Goal: Task Accomplishment & Management: Manage account settings

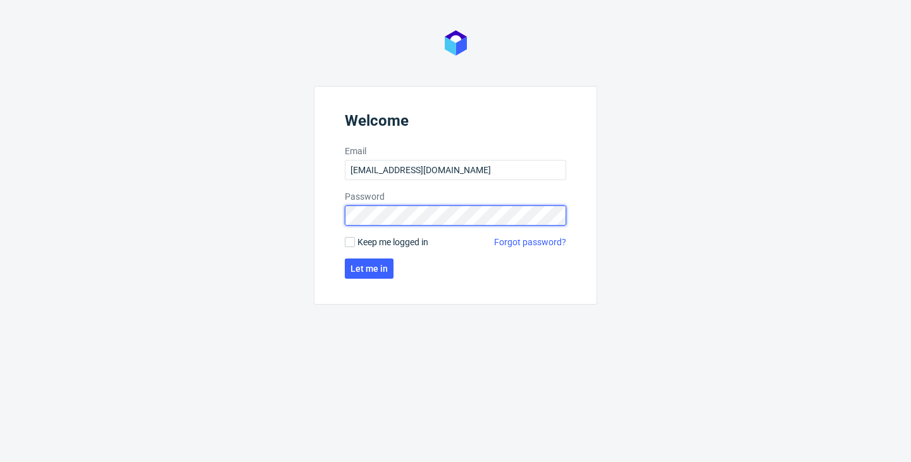
click at [368, 269] on button "Let me in" at bounding box center [369, 269] width 49 height 20
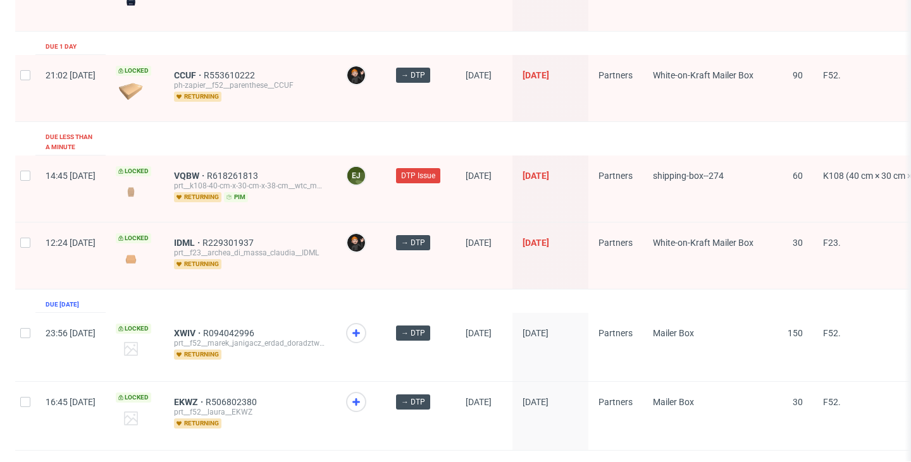
scroll to position [1649, 0]
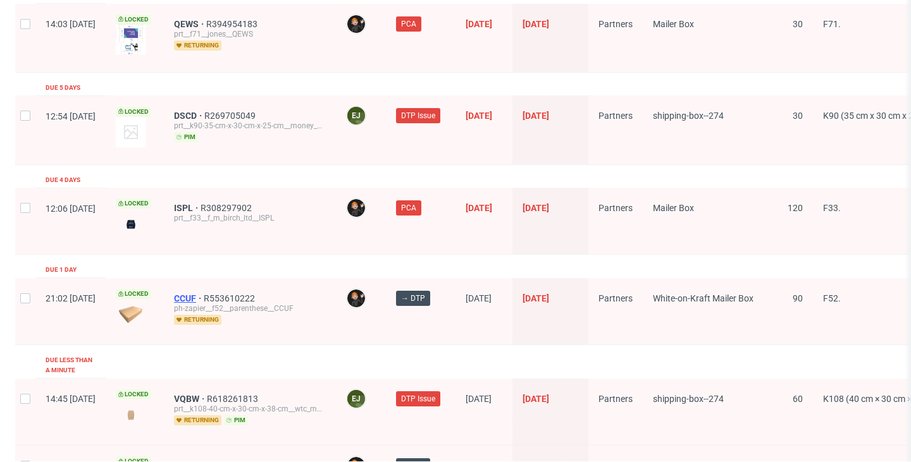
click at [204, 294] on span "CCUF" at bounding box center [189, 299] width 30 height 10
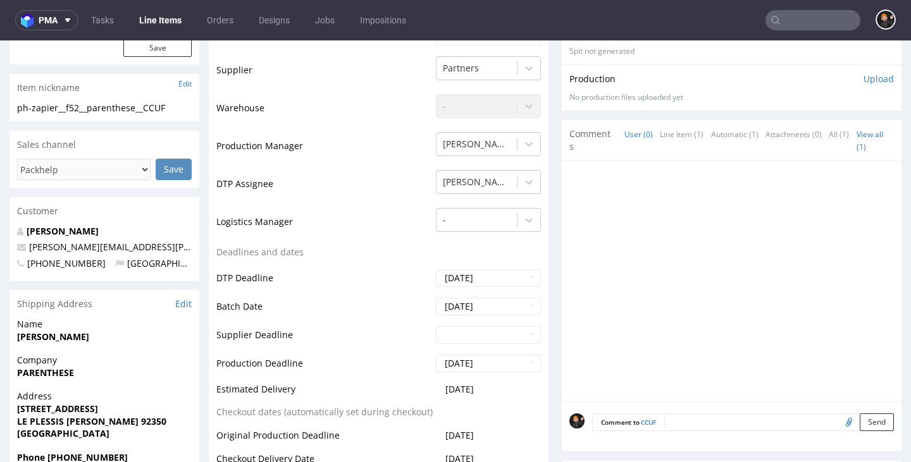
scroll to position [521, 0]
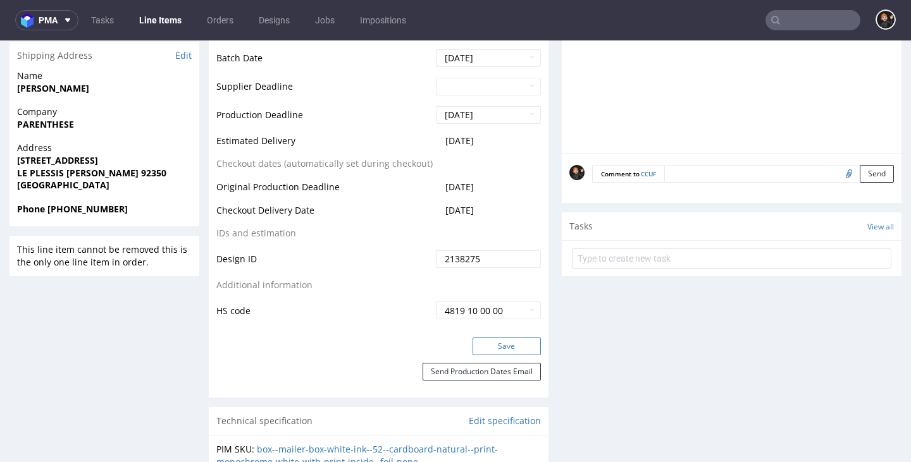
click at [490, 338] on button "Save" at bounding box center [507, 347] width 68 height 18
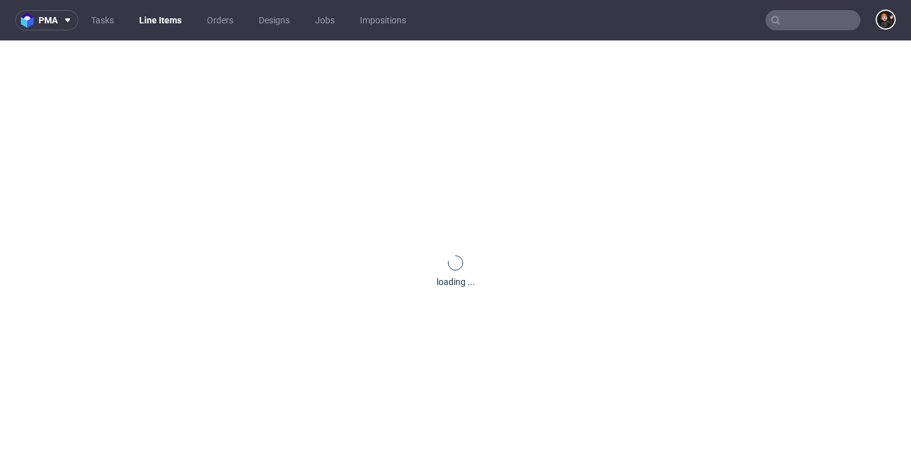
scroll to position [0, 0]
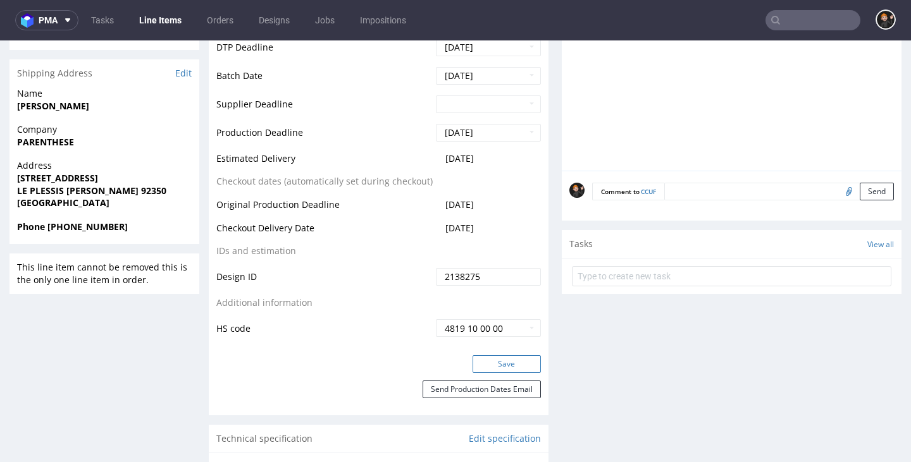
click at [505, 362] on button "Save" at bounding box center [507, 365] width 68 height 18
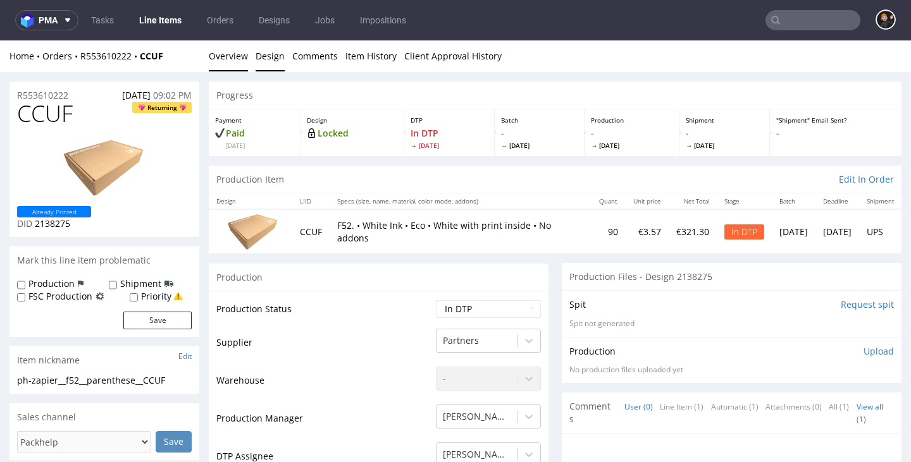
click at [259, 56] on link "Design" at bounding box center [270, 55] width 29 height 31
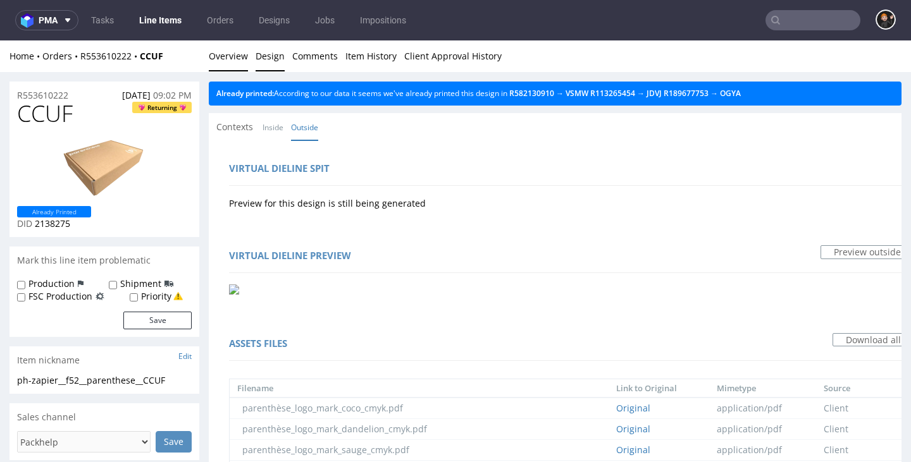
click at [234, 61] on link "Overview" at bounding box center [228, 55] width 39 height 31
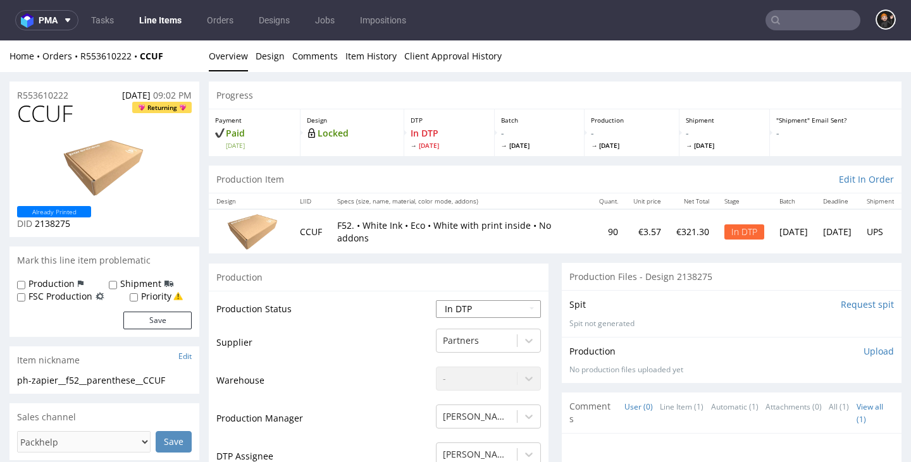
select select "dtp_ca_needed"
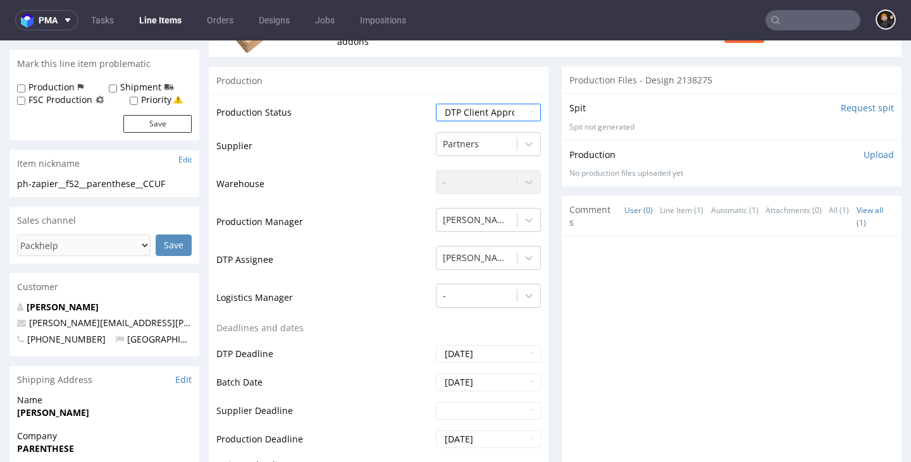
scroll to position [438, 0]
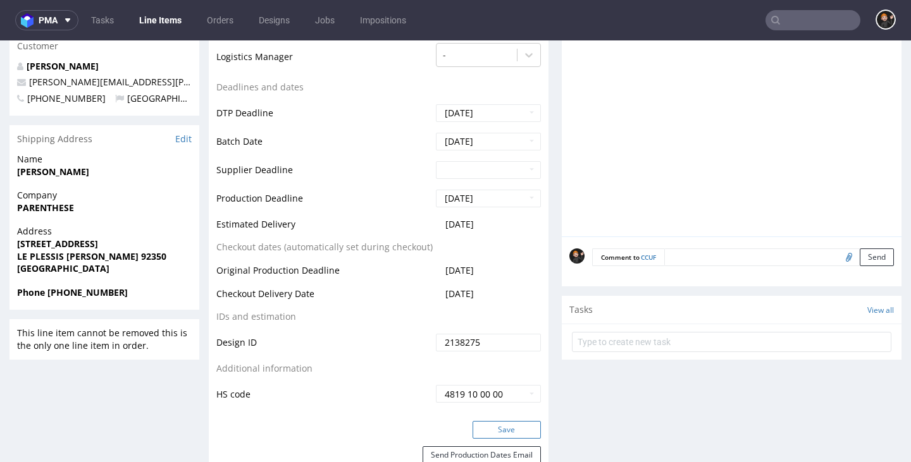
click at [519, 428] on button "Save" at bounding box center [507, 430] width 68 height 18
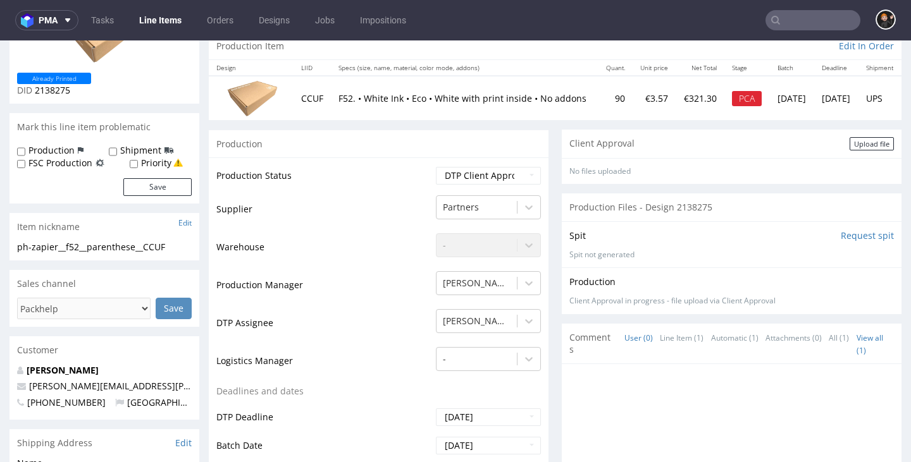
scroll to position [0, 0]
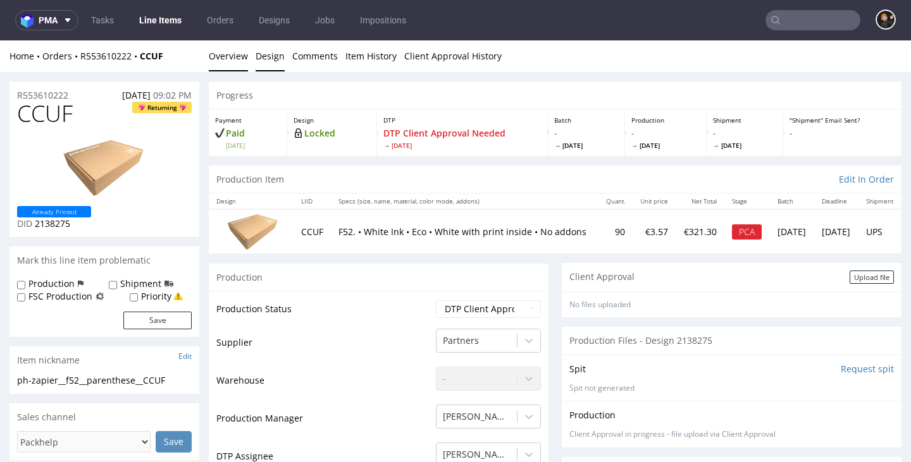
click at [268, 52] on link "Design" at bounding box center [270, 55] width 29 height 31
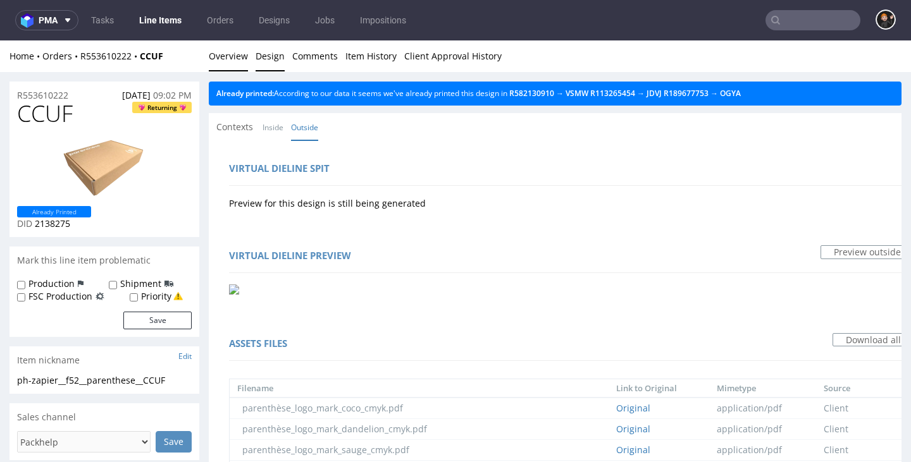
click at [242, 54] on link "Overview" at bounding box center [228, 55] width 39 height 31
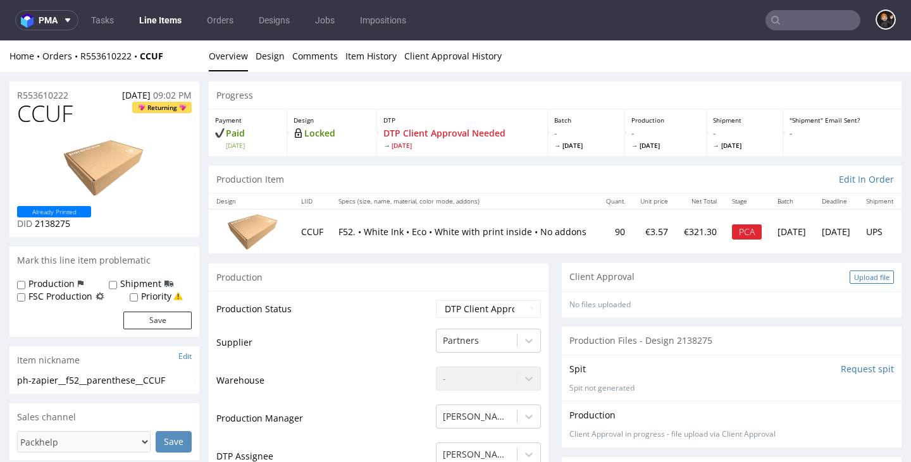
click at [865, 272] on div "Upload file" at bounding box center [872, 277] width 44 height 13
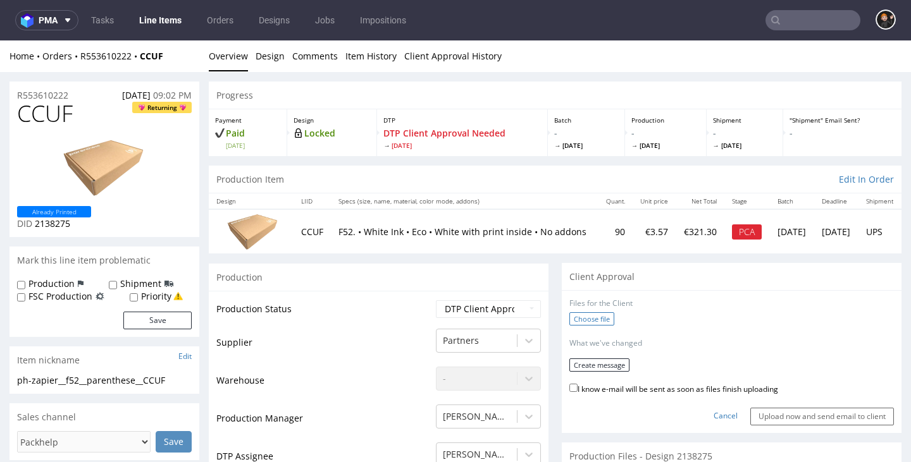
click at [571, 319] on label "Choose file" at bounding box center [591, 319] width 45 height 13
click at [0, 40] on input "Choose file" at bounding box center [0, 40] width 0 height 0
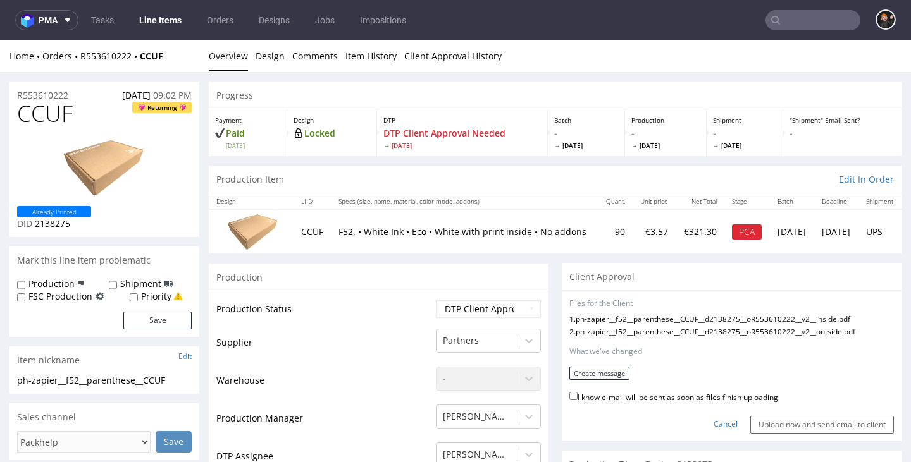
drag, startPoint x: 659, startPoint y: 390, endPoint x: 642, endPoint y: 387, distance: 17.5
click at [659, 390] on label "I know e-mail will be sent as soon as files finish uploading" at bounding box center [673, 397] width 209 height 14
click at [578, 392] on input "I know e-mail will be sent as soon as files finish uploading" at bounding box center [573, 396] width 8 height 8
checkbox input "true"
click at [595, 374] on button "Create message" at bounding box center [599, 373] width 60 height 13
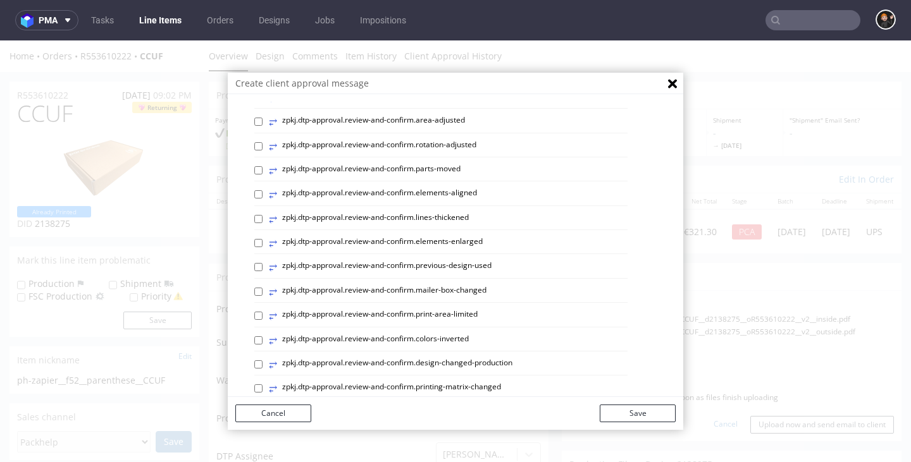
scroll to position [375, 0]
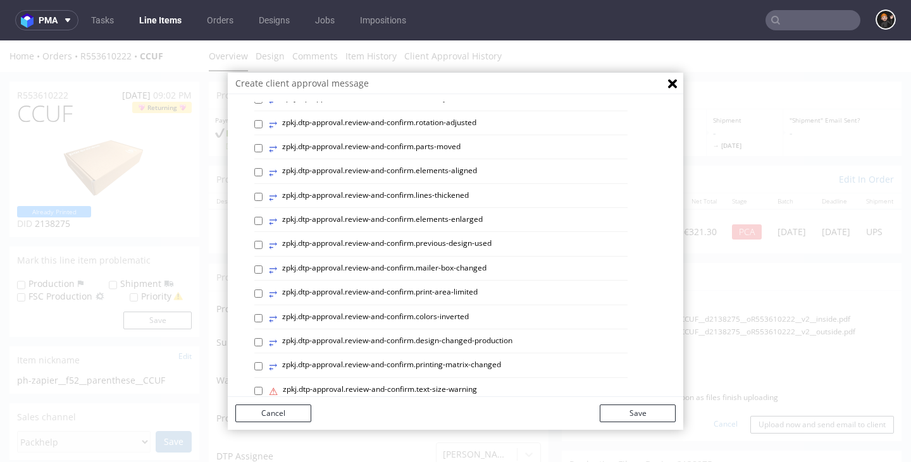
click at [426, 336] on label "⥂ zpkj.dtp-approval.review-and-confirm.design-changed-production" at bounding box center [391, 343] width 244 height 14
click at [263, 338] on input "⥂ zpkj.dtp-approval.review-and-confirm.design-changed-production" at bounding box center [258, 342] width 8 height 8
click at [388, 336] on label "⥂ zpkj.dtp-approval.review-and-confirm.design-changed-production" at bounding box center [391, 343] width 244 height 14
click at [263, 338] on input "⥂ zpkj.dtp-approval.review-and-confirm.design-changed-production" at bounding box center [258, 342] width 8 height 8
checkbox input "false"
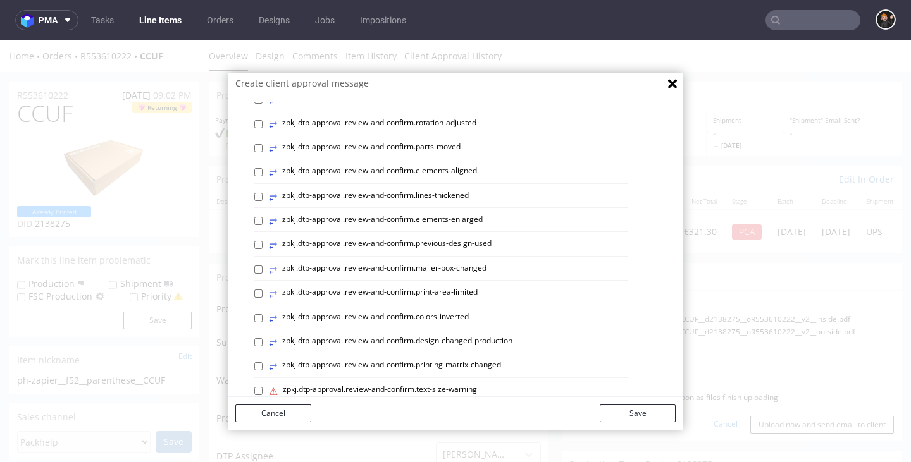
scroll to position [373, 0]
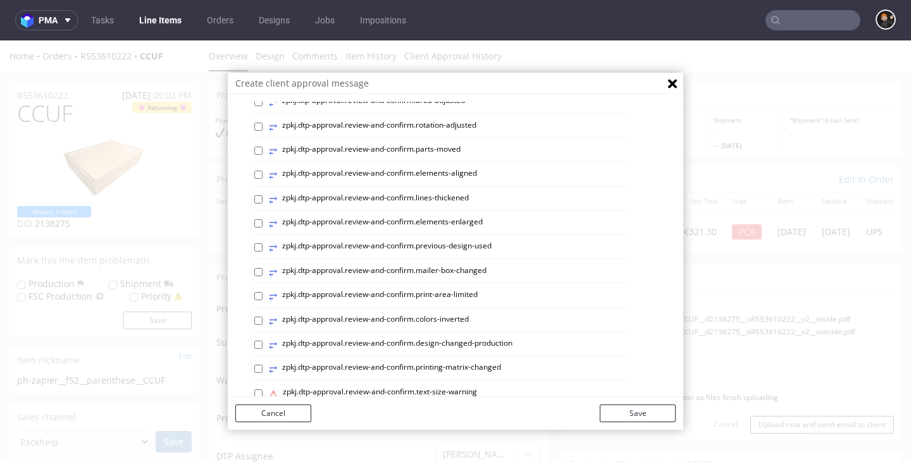
click at [460, 241] on label "⥂ zpkj.dtp-approval.review-and-confirm.previous-design-used" at bounding box center [380, 248] width 223 height 14
click at [263, 244] on input "⥂ zpkj.dtp-approval.review-and-confirm.previous-design-used" at bounding box center [258, 248] width 8 height 8
checkbox input "true"
click at [660, 412] on button "Save" at bounding box center [638, 414] width 76 height 18
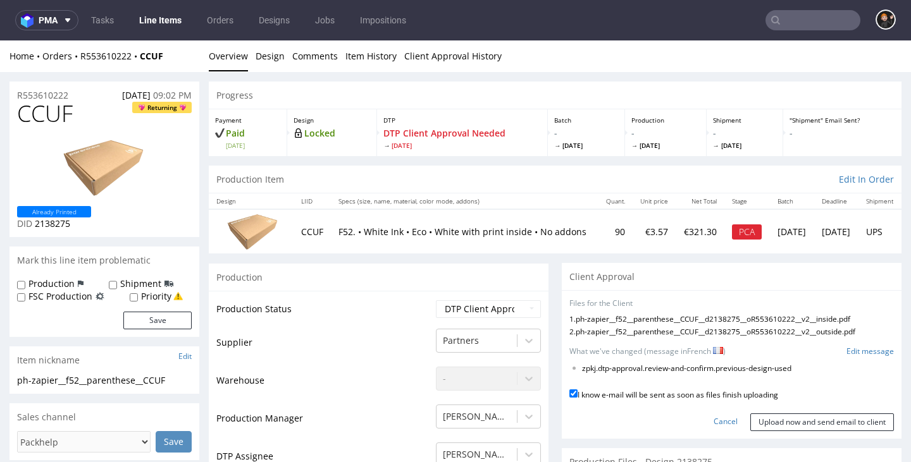
scroll to position [56, 0]
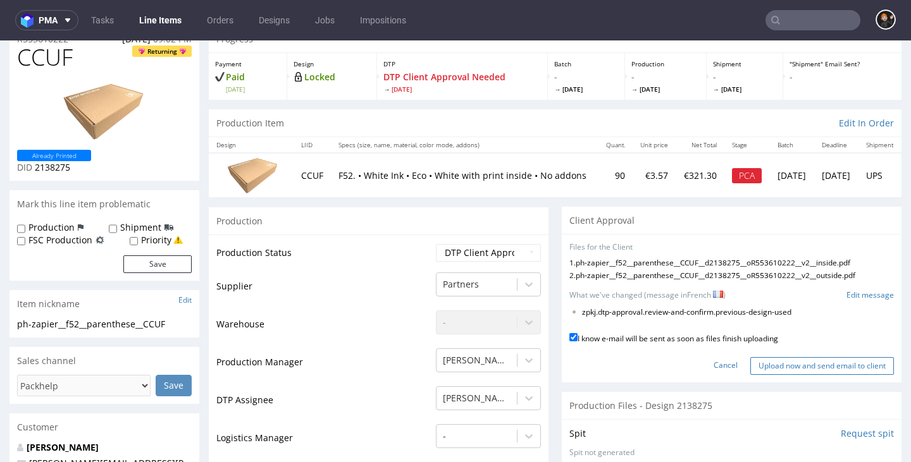
click at [826, 357] on input "Upload now and send email to client" at bounding box center [822, 366] width 144 height 18
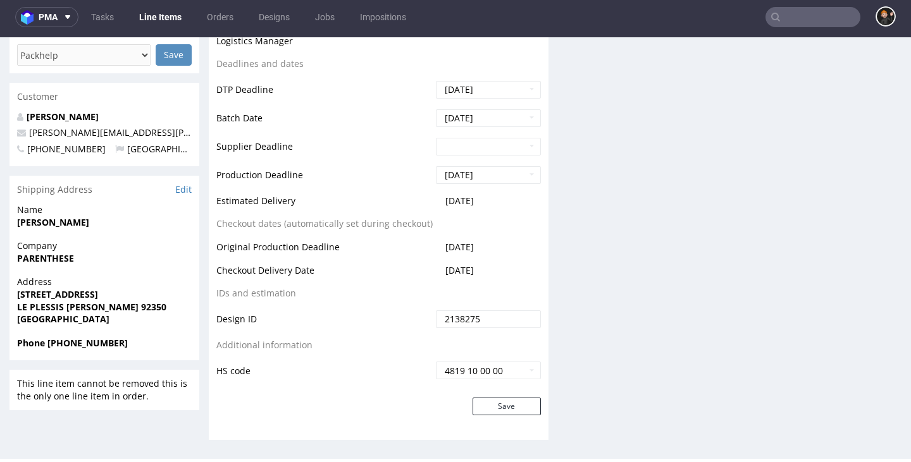
scroll to position [0, 0]
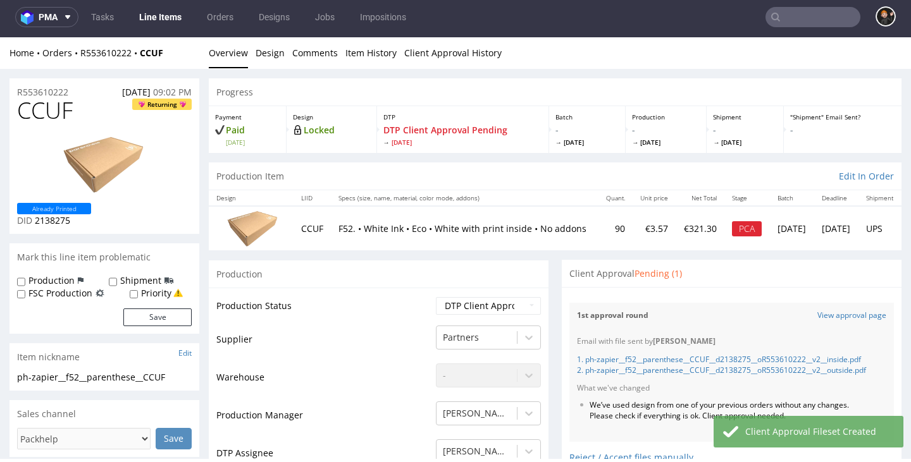
click at [155, 15] on link "Line Items" at bounding box center [161, 17] width 58 height 20
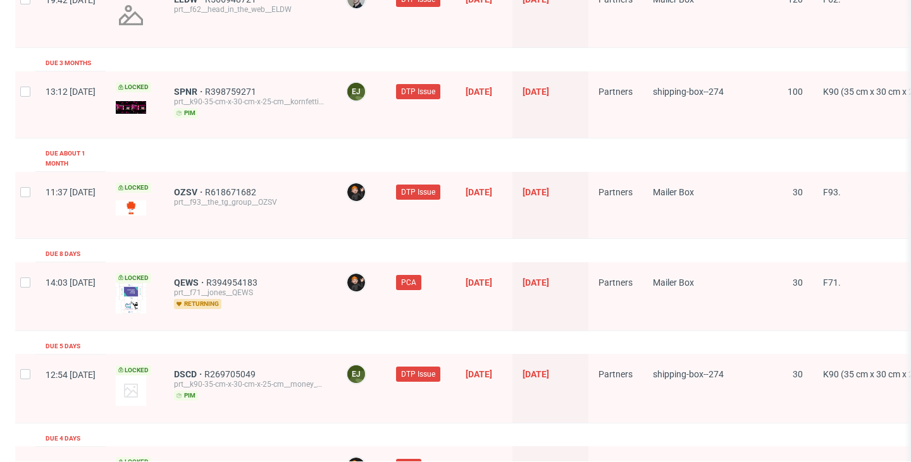
scroll to position [1820, 0]
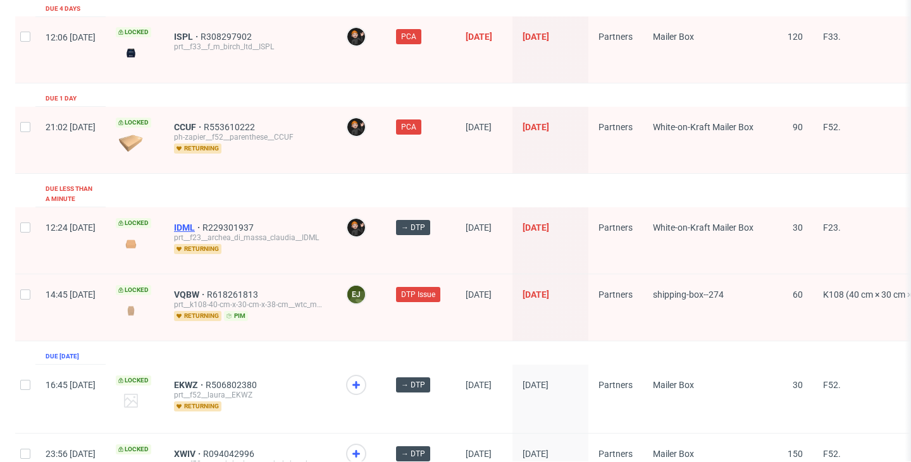
click at [202, 223] on span "IDML" at bounding box center [188, 228] width 28 height 10
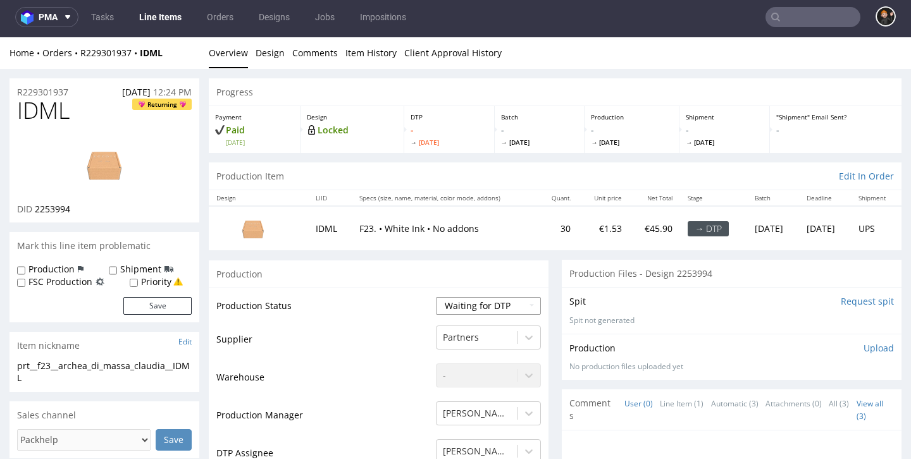
select select "dtp_in_process"
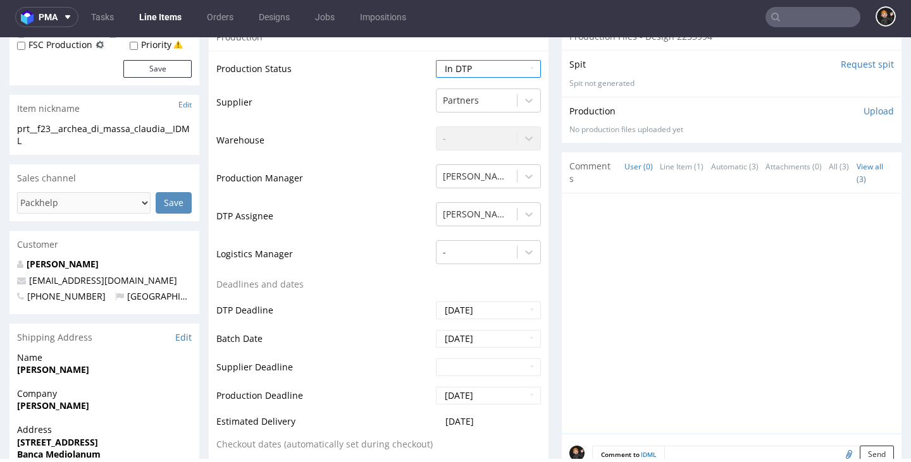
scroll to position [487, 0]
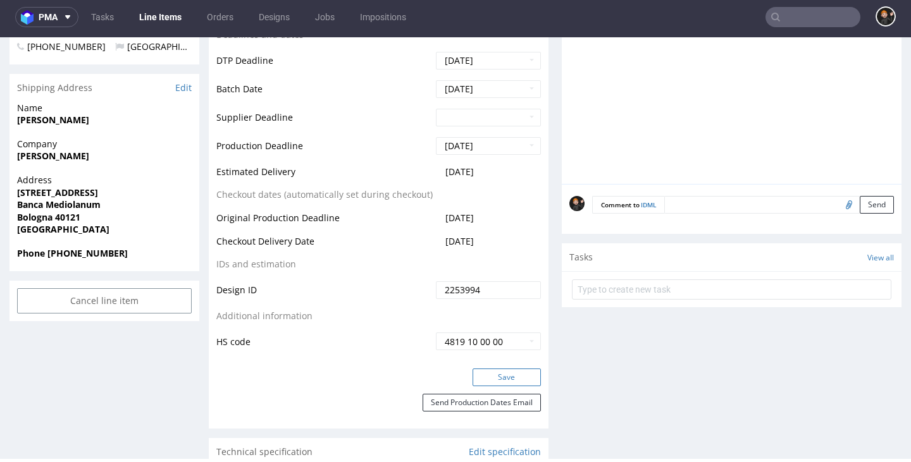
click at [504, 375] on button "Save" at bounding box center [507, 378] width 68 height 18
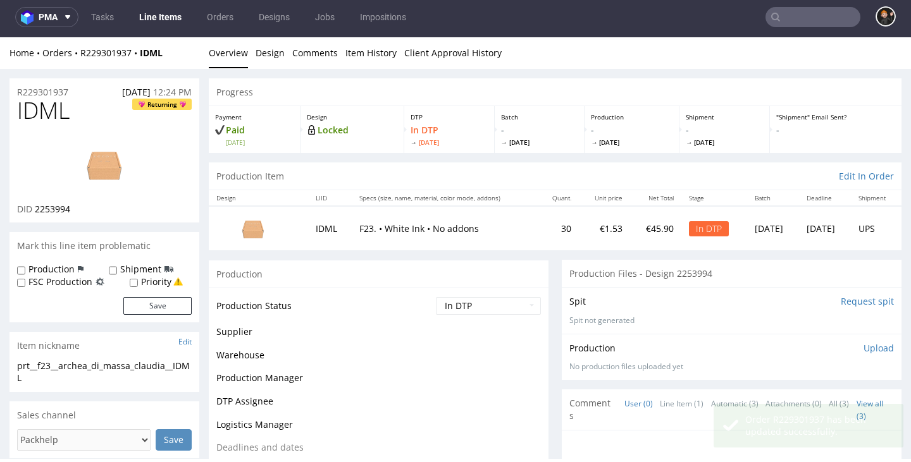
click at [169, 23] on link "Line Items" at bounding box center [161, 17] width 58 height 20
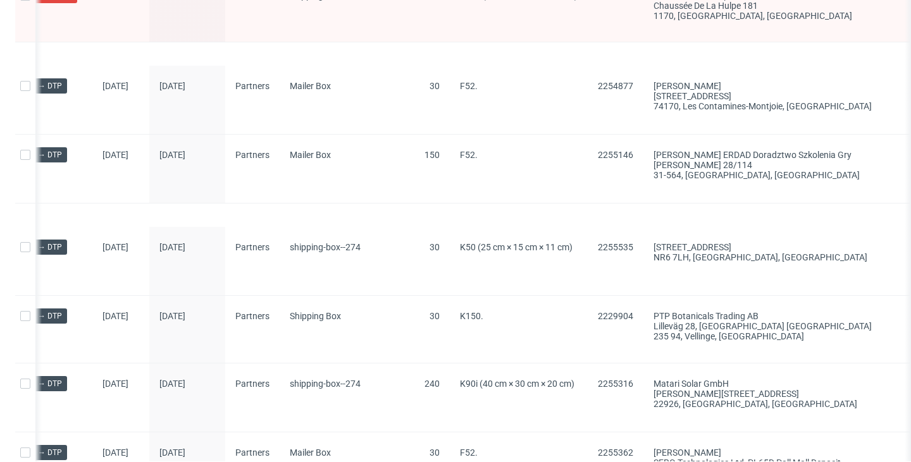
scroll to position [0, 591]
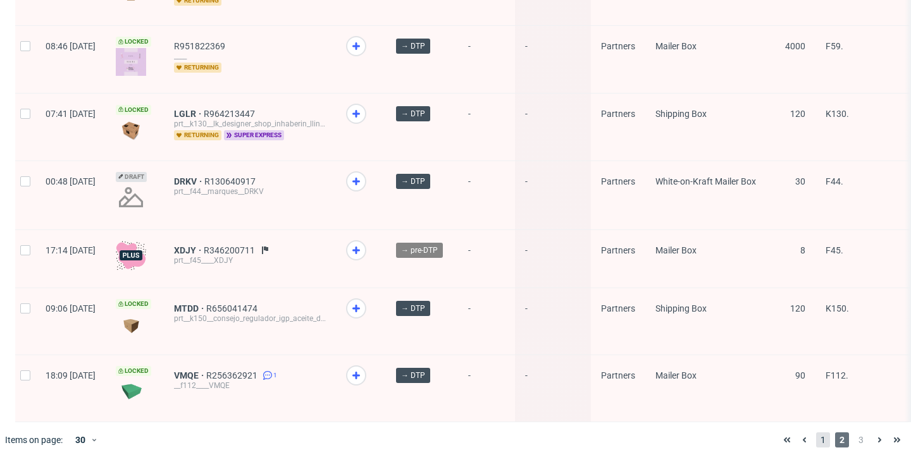
click at [816, 440] on span "1" at bounding box center [823, 440] width 14 height 15
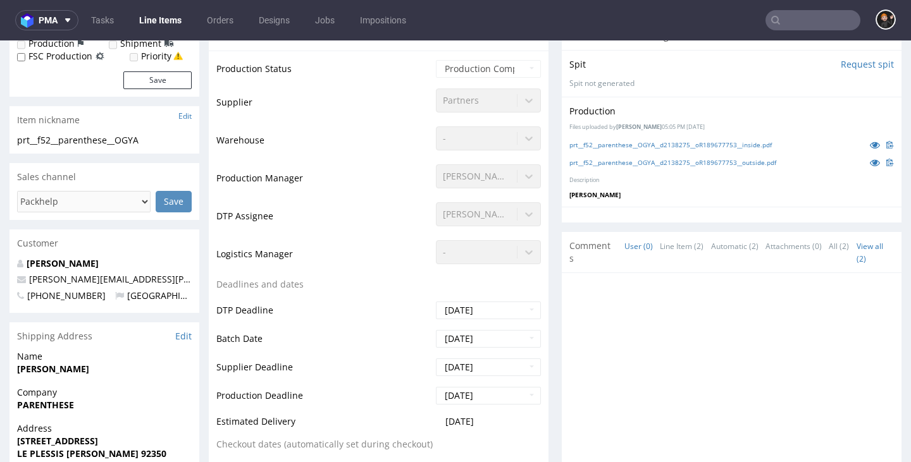
scroll to position [137, 0]
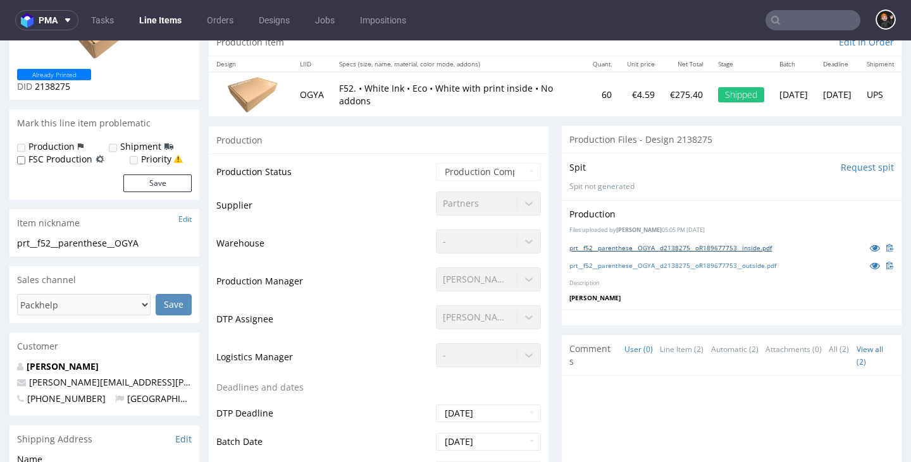
click at [638, 247] on link "prt__f52__parenthese__OGYA__d2138275__oR189677753__inside.pdf" at bounding box center [670, 248] width 202 height 9
click at [696, 261] on link "prt__f52__parenthese__OGYA__d2138275__oR189677753__outside.pdf" at bounding box center [672, 265] width 207 height 9
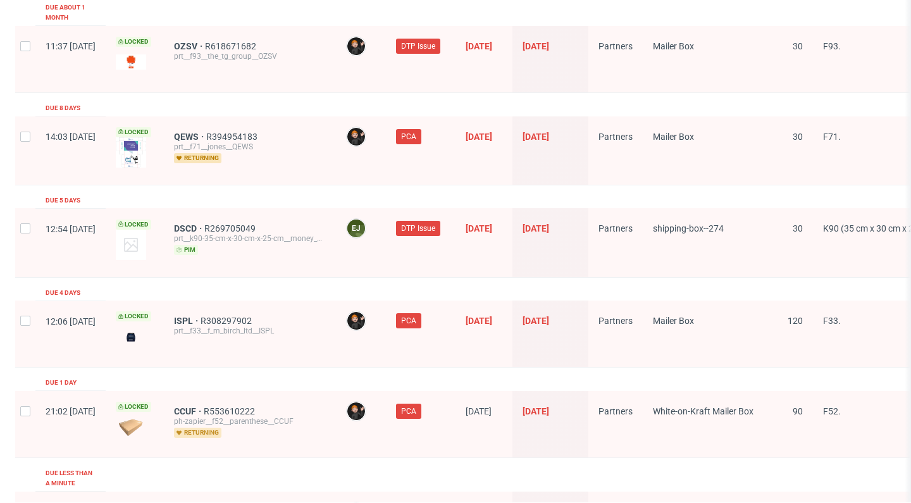
scroll to position [1790, 0]
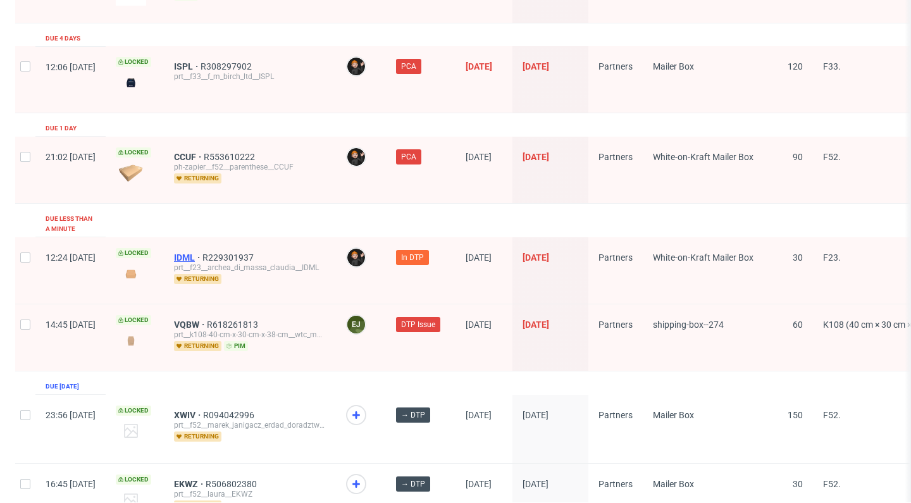
click at [202, 252] on span "IDML" at bounding box center [188, 257] width 28 height 10
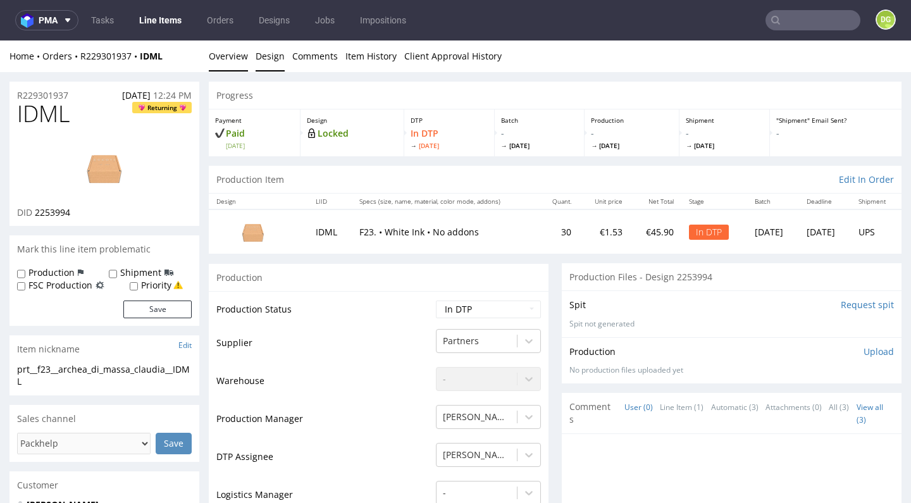
click at [268, 61] on link "Design" at bounding box center [270, 55] width 29 height 31
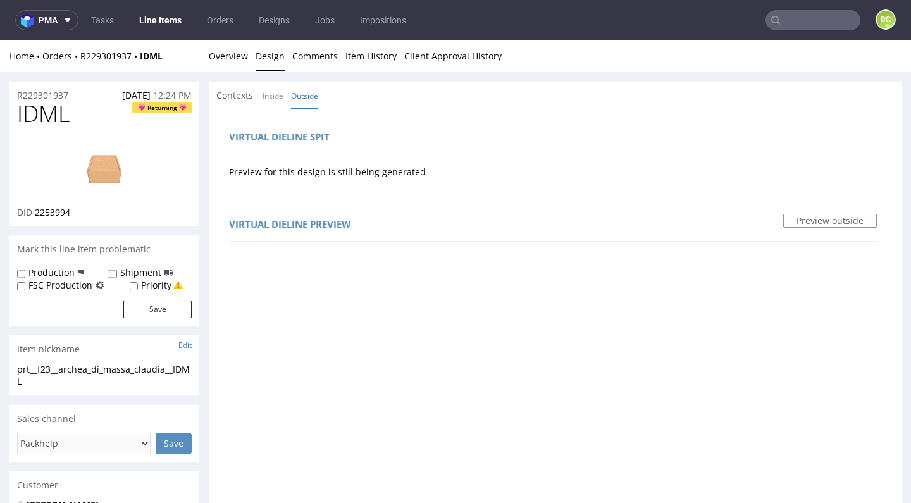
click at [118, 160] on img at bounding box center [104, 167] width 101 height 57
click at [236, 62] on link "Overview" at bounding box center [228, 55] width 39 height 31
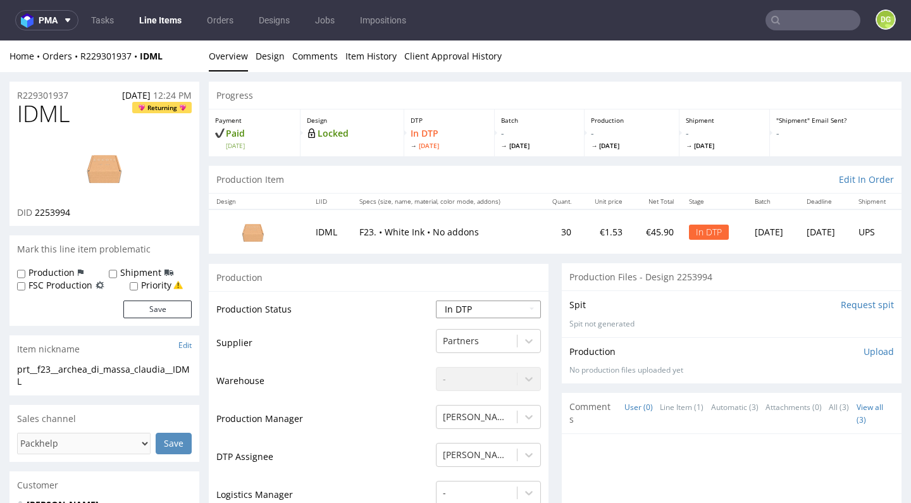
select select "dtp_ca_needed"
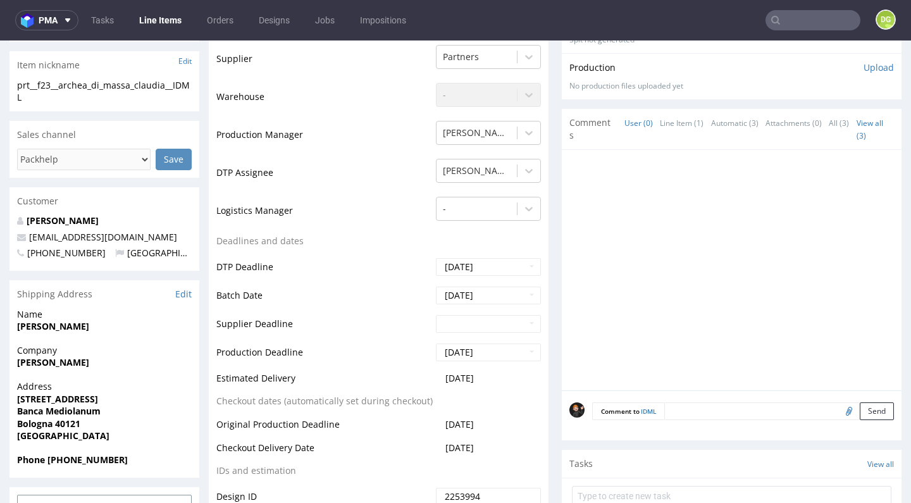
scroll to position [547, 0]
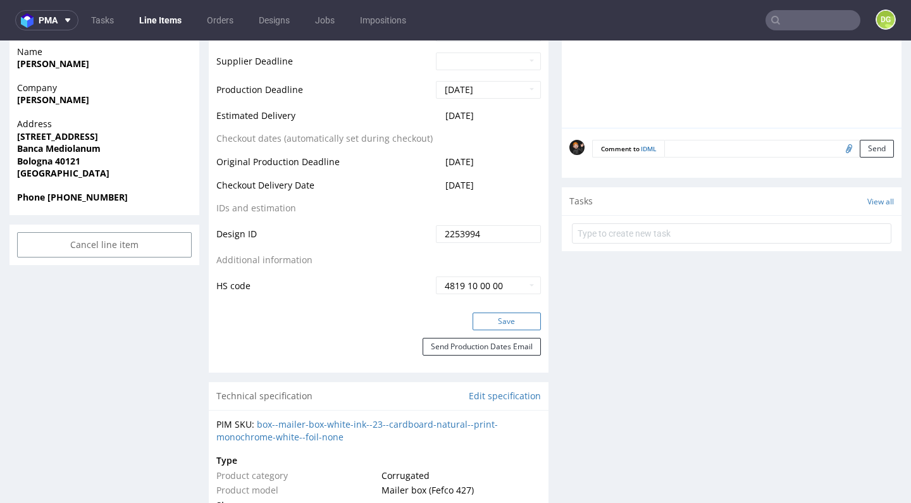
click at [497, 323] on button "Save" at bounding box center [507, 322] width 68 height 18
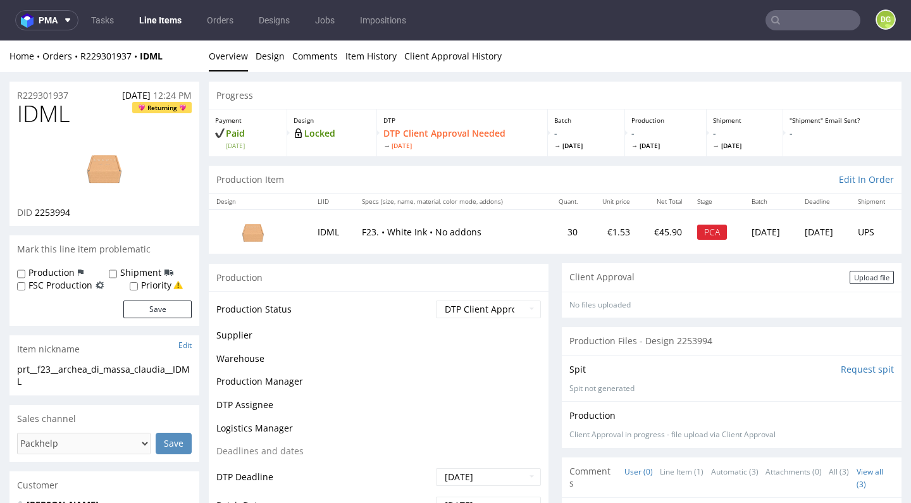
scroll to position [0, 0]
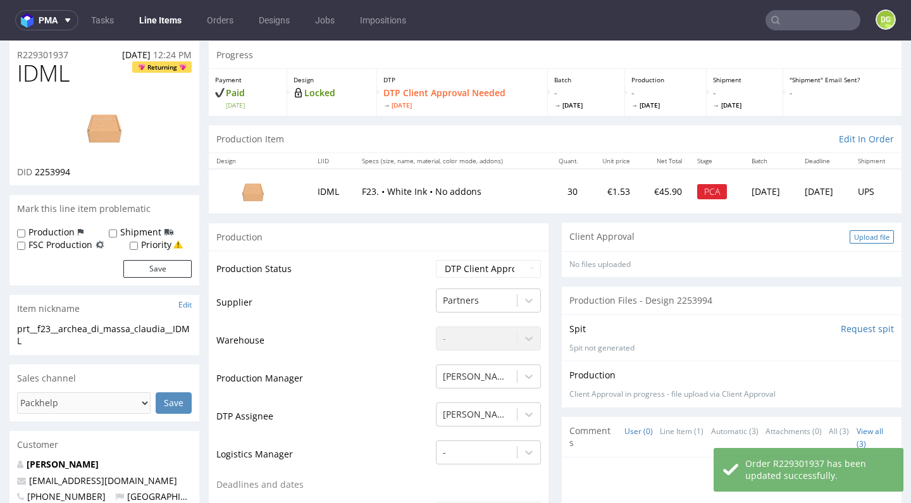
click at [860, 233] on div "Upload file" at bounding box center [872, 236] width 44 height 13
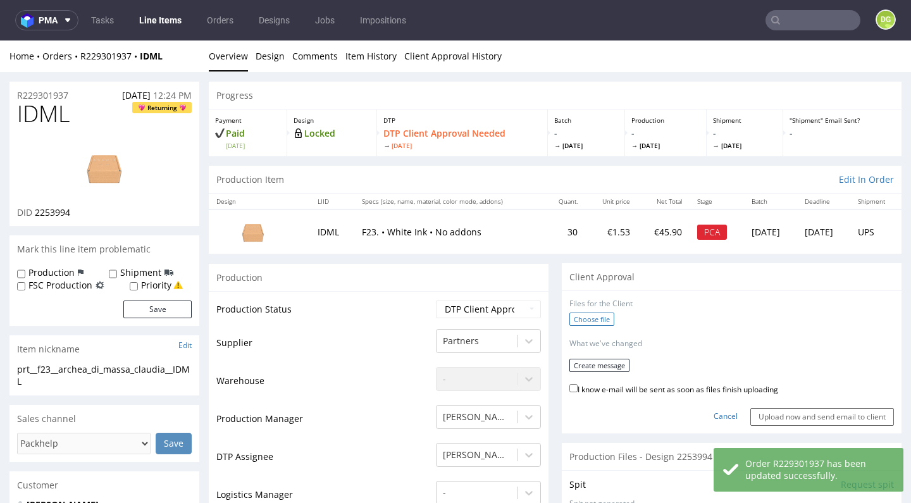
click at [592, 318] on label "Choose file" at bounding box center [591, 319] width 45 height 13
click at [0, 40] on input "Choose file" at bounding box center [0, 40] width 0 height 0
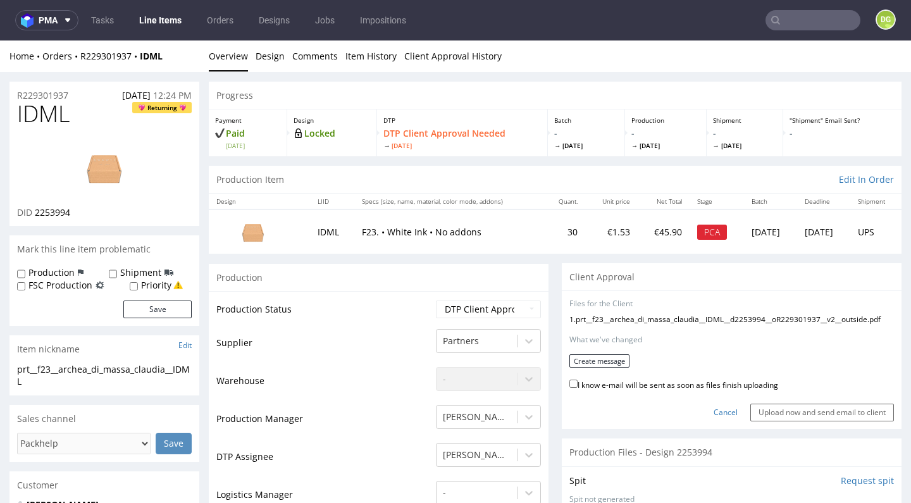
click at [661, 377] on label "I know e-mail will be sent as soon as files finish uploading" at bounding box center [673, 384] width 209 height 14
click at [578, 380] on input "I know e-mail will be sent as soon as files finish uploading" at bounding box center [573, 384] width 8 height 8
checkbox input "true"
click at [600, 362] on button "Create message" at bounding box center [599, 360] width 60 height 13
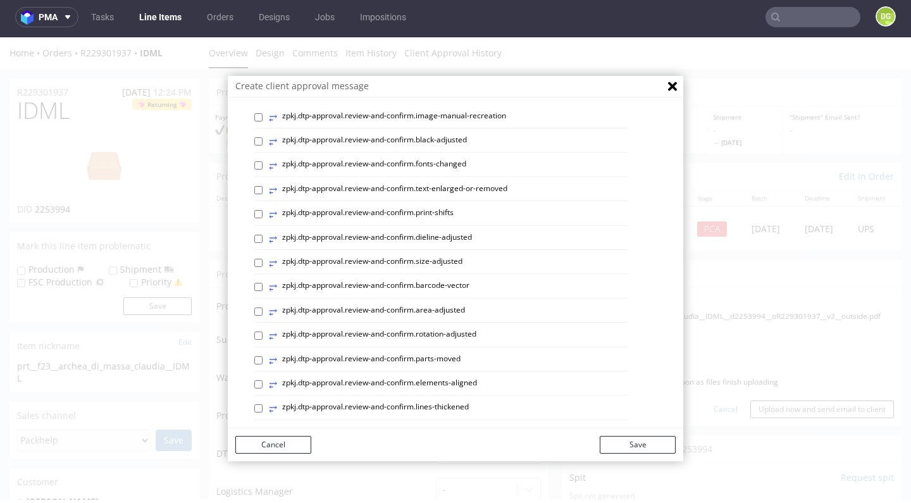
scroll to position [182, 0]
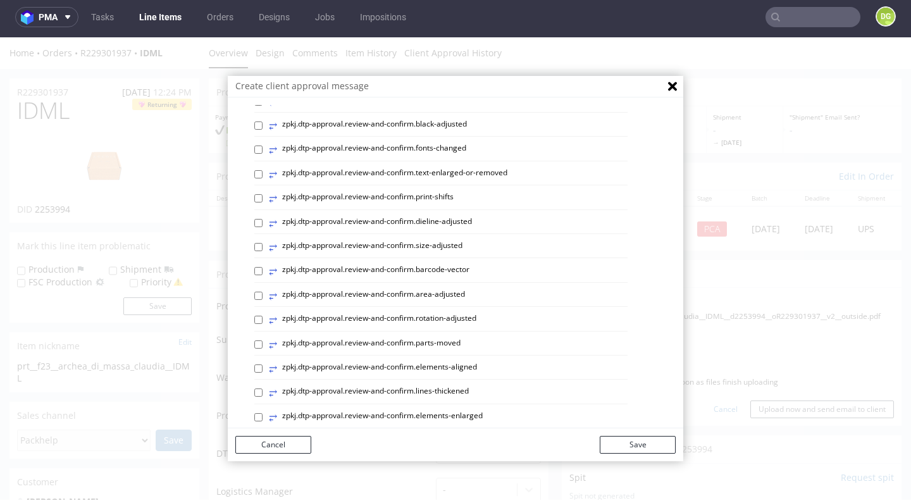
click at [459, 366] on label "⥂ zpkj.dtp-approval.review-and-confirm.elements-aligned" at bounding box center [373, 369] width 208 height 14
click at [263, 366] on input "⥂ zpkj.dtp-approval.review-and-confirm.elements-aligned" at bounding box center [258, 368] width 8 height 8
checkbox input "true"
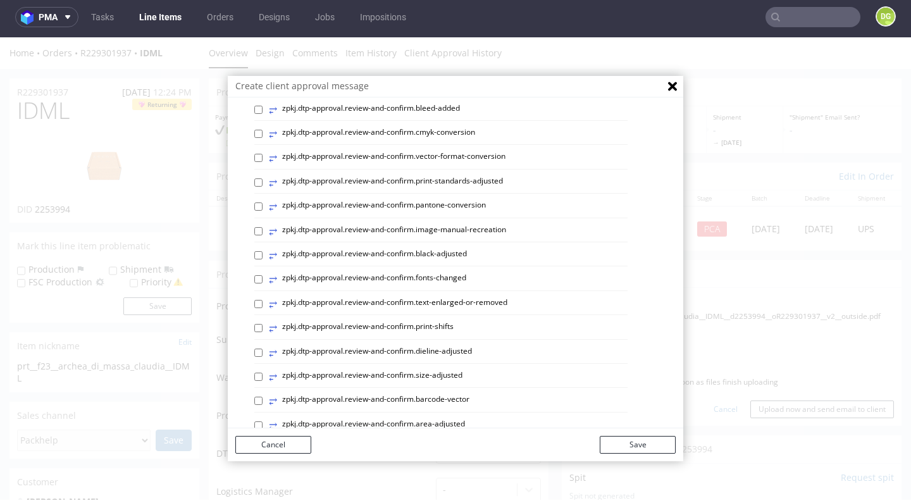
scroll to position [4, 0]
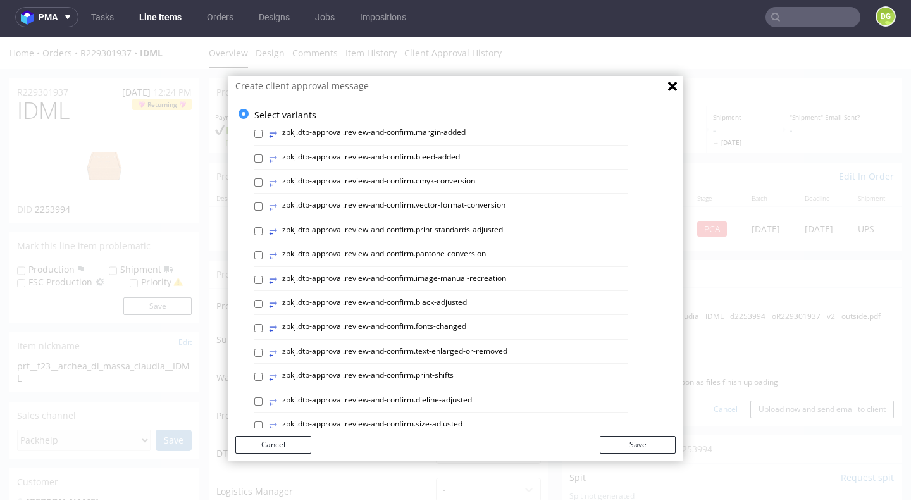
click at [483, 228] on label "⥂ zpkj.dtp-approval.review-and-confirm.print-standards-adjusted" at bounding box center [386, 232] width 234 height 14
click at [263, 228] on input "⥂ zpkj.dtp-approval.review-and-confirm.print-standards-adjusted" at bounding box center [258, 231] width 8 height 8
checkbox input "true"
click at [642, 447] on button "Save" at bounding box center [638, 445] width 76 height 18
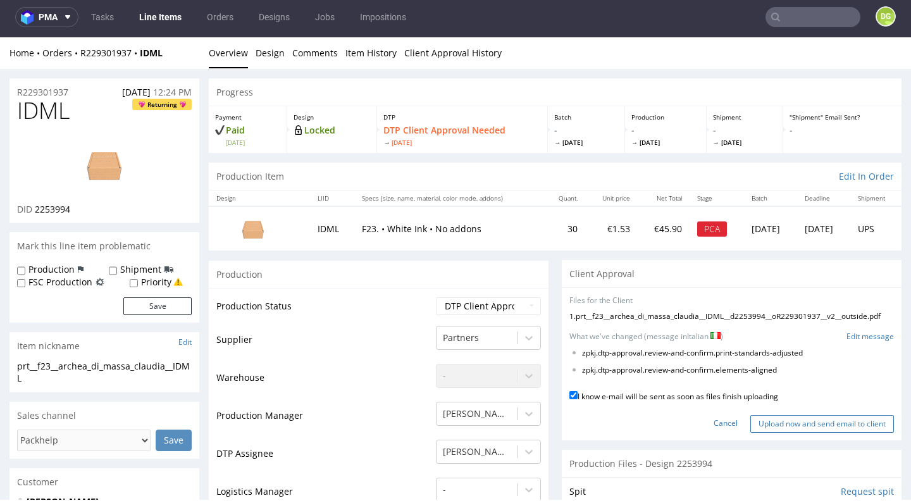
click at [824, 416] on input "Upload now and send email to client" at bounding box center [822, 424] width 144 height 18
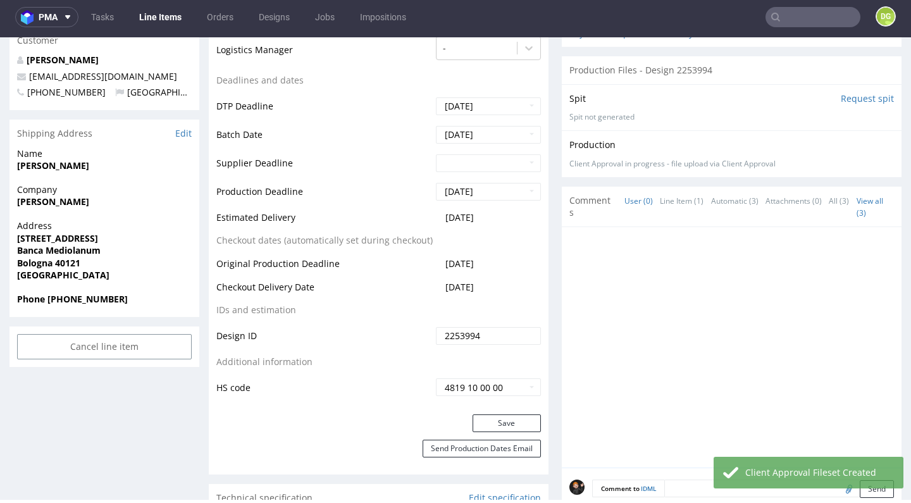
scroll to position [574, 0]
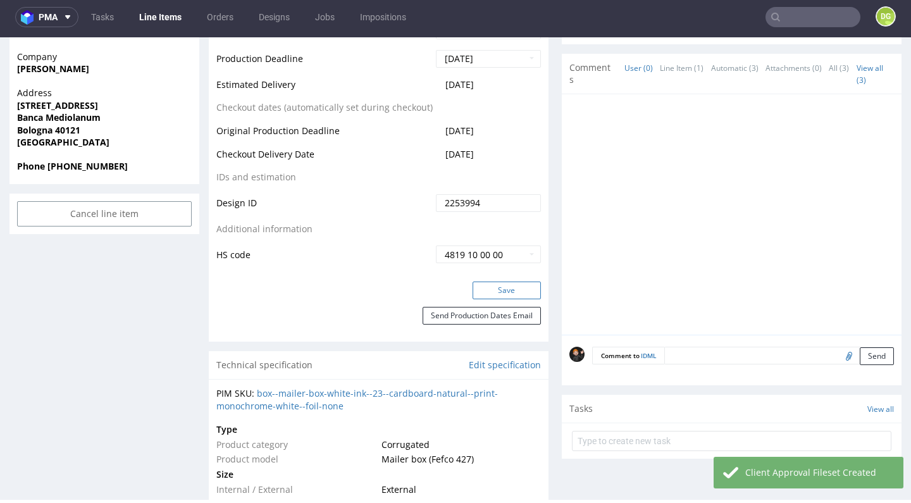
click at [514, 288] on button "Save" at bounding box center [507, 291] width 68 height 18
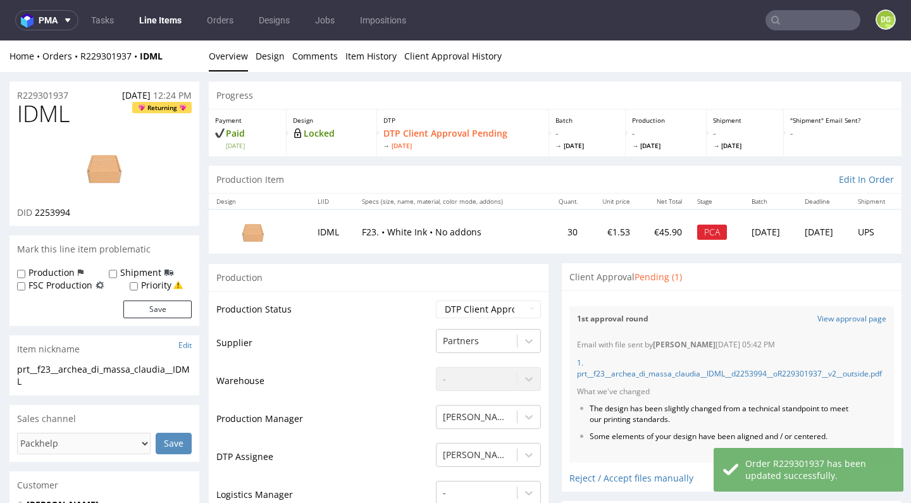
scroll to position [433, 0]
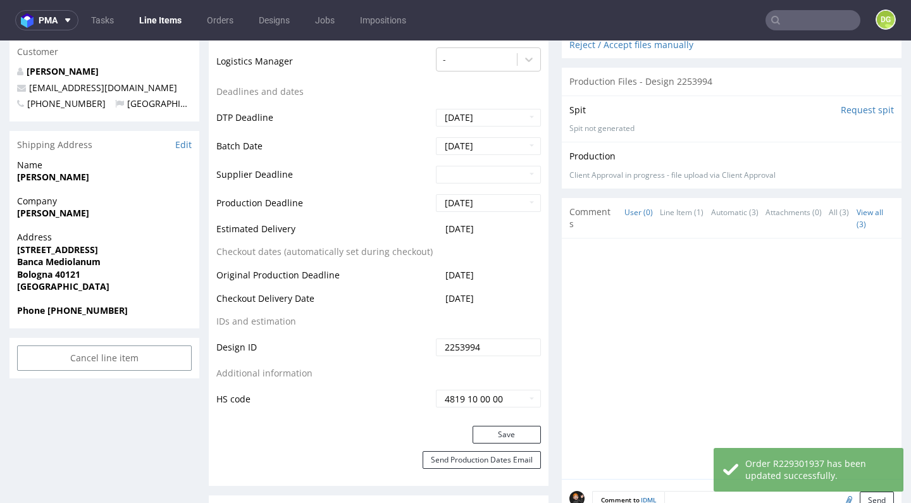
click at [150, 19] on link "Line Items" at bounding box center [161, 20] width 58 height 20
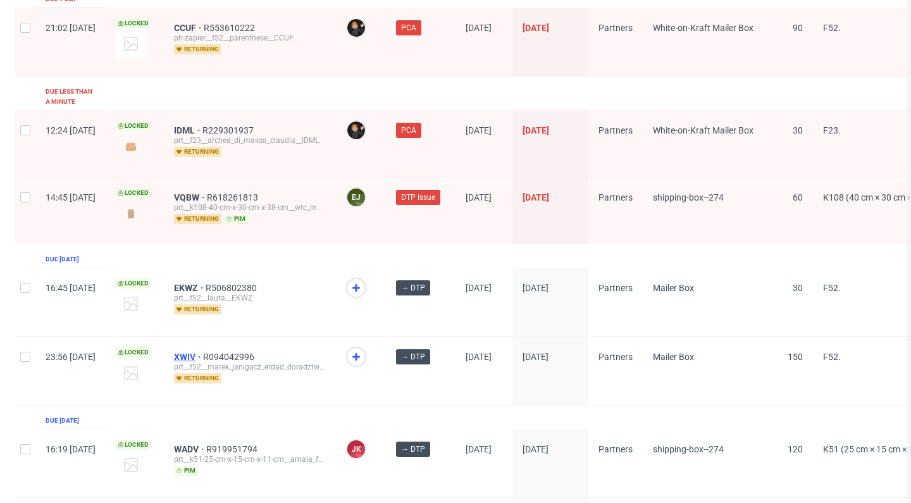
click at [203, 352] on span "XWIV" at bounding box center [188, 357] width 29 height 10
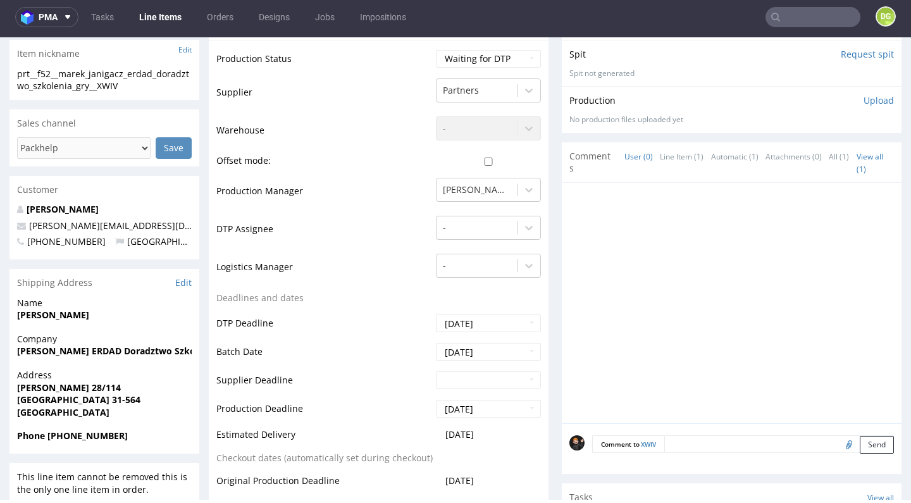
scroll to position [386, 0]
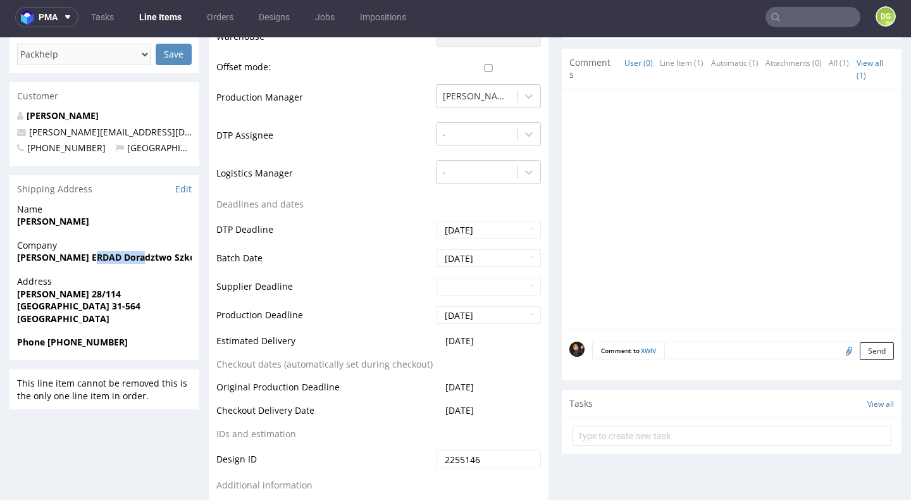
drag, startPoint x: 85, startPoint y: 296, endPoint x: 125, endPoint y: 295, distance: 39.9
click at [130, 263] on strong "[PERSON_NAME] ERDAD Doradztwo Szkolenia Gry" at bounding box center [125, 257] width 217 height 12
drag, startPoint x: 19, startPoint y: 295, endPoint x: 194, endPoint y: 297, distance: 175.3
click at [194, 275] on div "Company Marek Janigacz ERDAD Doradztwo Szkolenia Gry" at bounding box center [104, 257] width 190 height 36
copy strong "Marek Janigacz ERDAD Doradztwo Szkol"
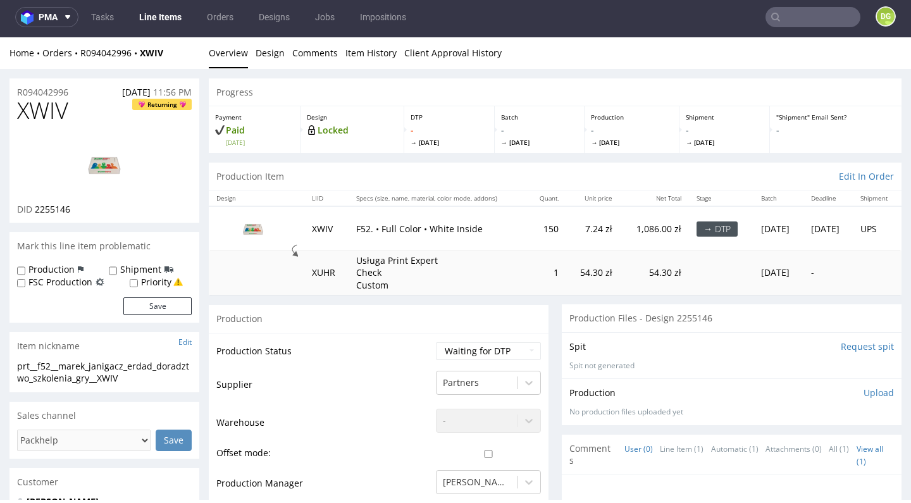
scroll to position [0, 0]
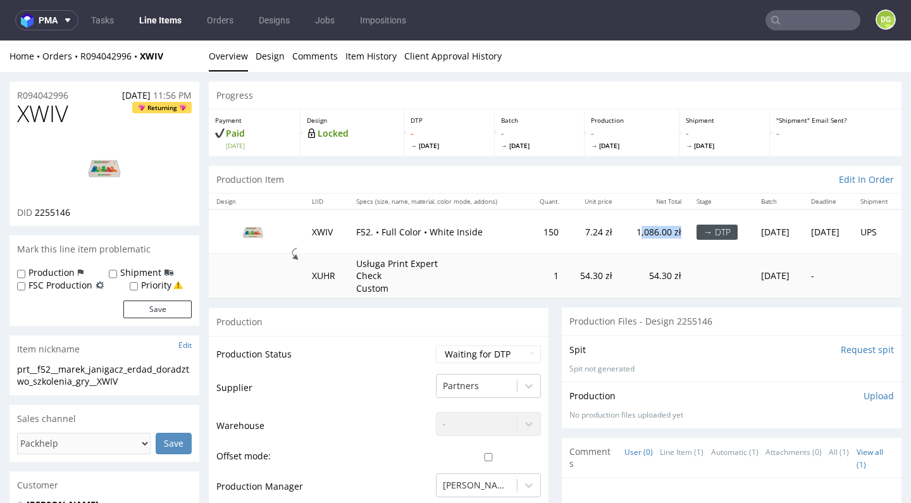
drag, startPoint x: 605, startPoint y: 244, endPoint x: 645, endPoint y: 245, distance: 40.5
click at [645, 245] on td "1,086.00 zł" at bounding box center [654, 231] width 69 height 44
click at [648, 253] on td "1,086.00 zł" at bounding box center [654, 231] width 69 height 44
click at [494, 211] on td "F52. • Full Color • White Inside" at bounding box center [438, 231] width 178 height 44
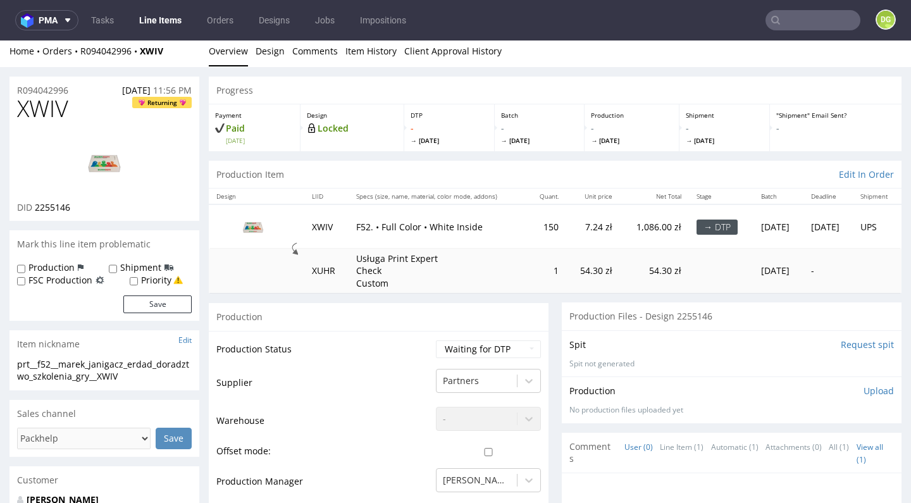
scroll to position [27, 0]
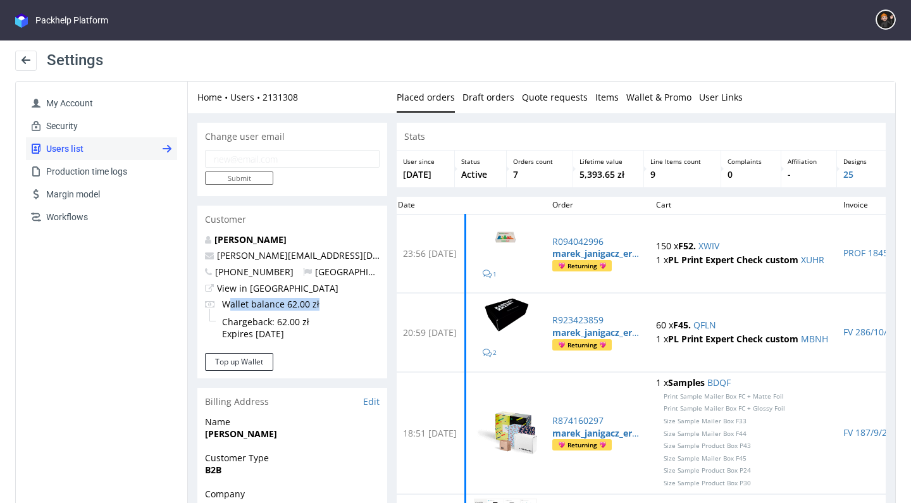
drag, startPoint x: 315, startPoint y: 306, endPoint x: 232, endPoint y: 302, distance: 83.6
click at [232, 302] on span "Wallet balance 62.00 zł" at bounding box center [270, 304] width 97 height 13
click at [349, 302] on div "Wallet balance 62.00 zł Chargeback: 62.00 zł Expires in 4 months" at bounding box center [292, 321] width 175 height 47
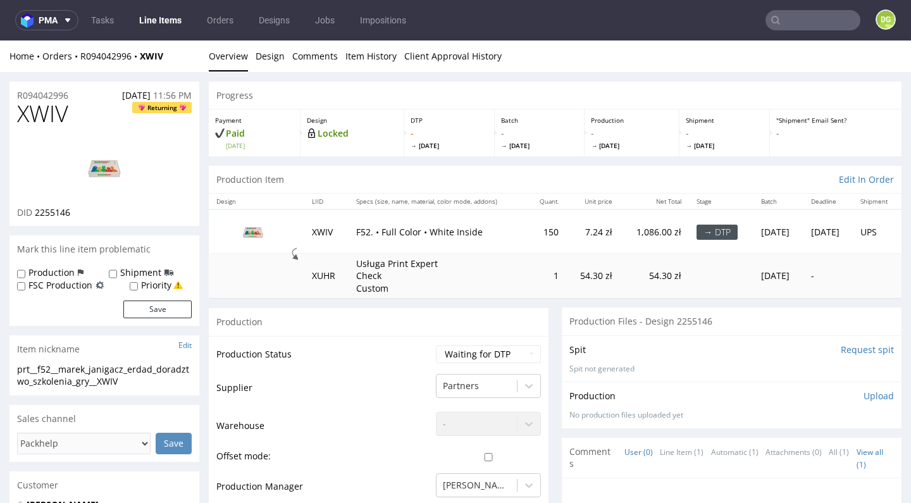
scroll to position [57, 0]
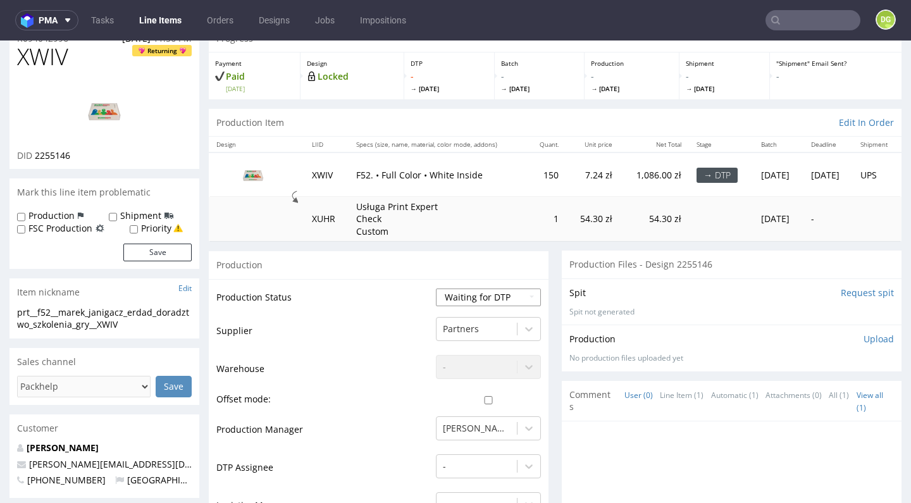
select select "dtp_in_process"
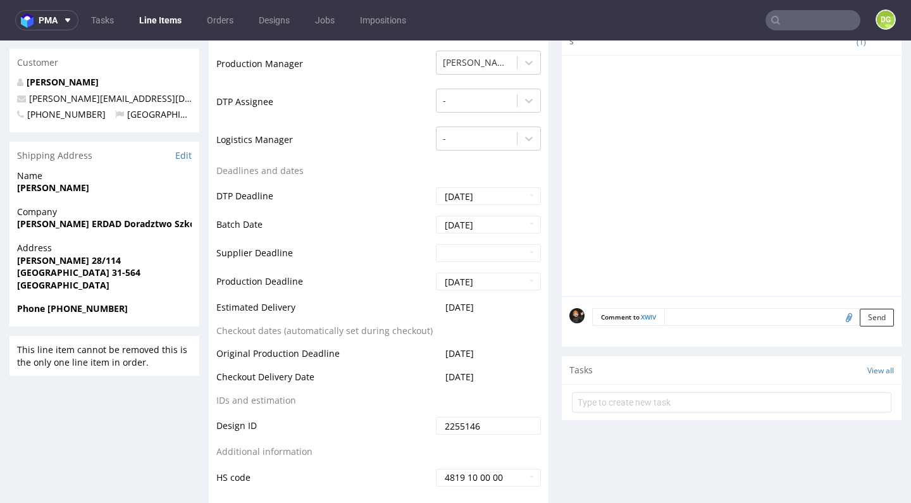
scroll to position [679, 0]
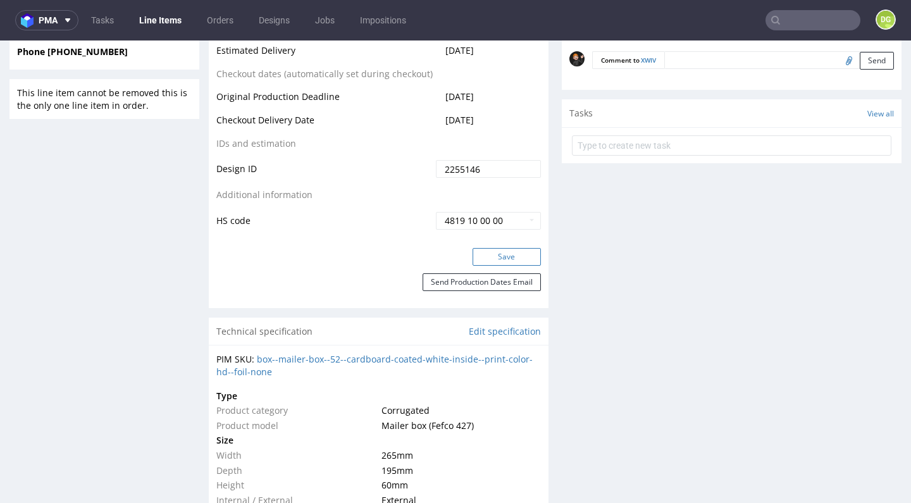
click at [502, 266] on button "Save" at bounding box center [507, 257] width 68 height 18
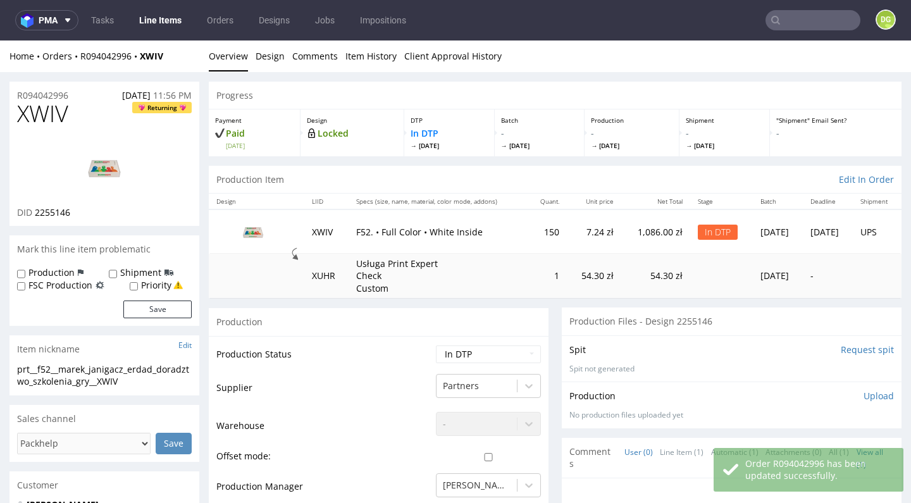
scroll to position [0, 0]
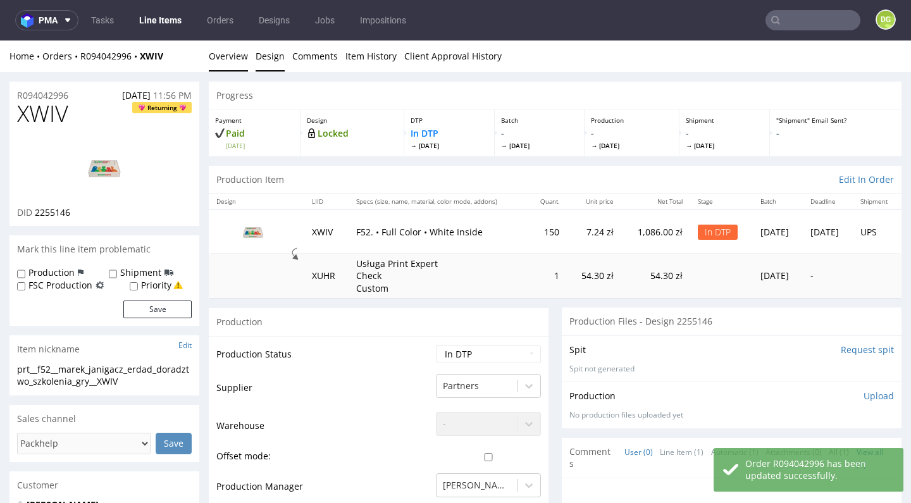
click at [266, 63] on link "Design" at bounding box center [270, 55] width 29 height 31
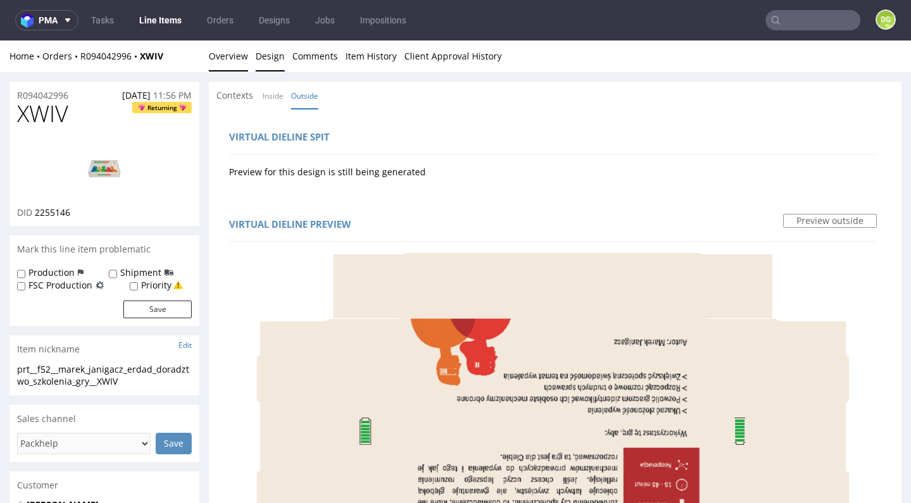
click at [217, 56] on link "Overview" at bounding box center [228, 55] width 39 height 31
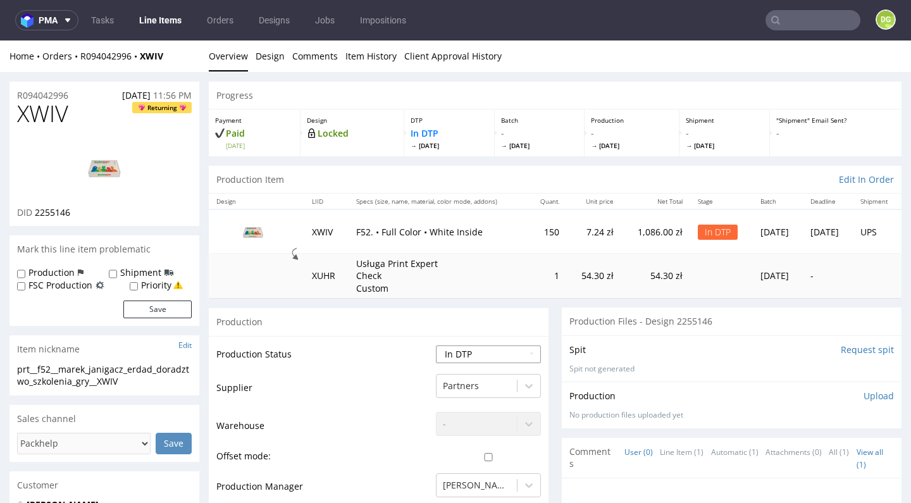
select select "dtp_ca_needed"
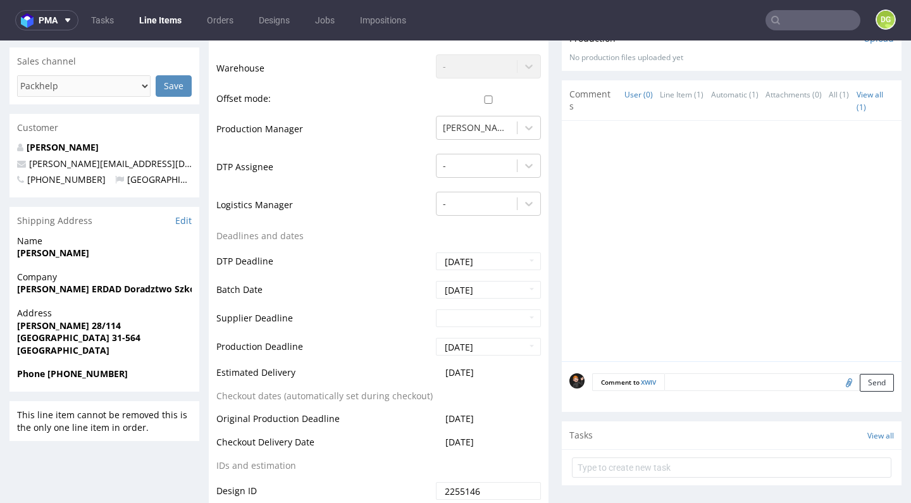
scroll to position [244, 0]
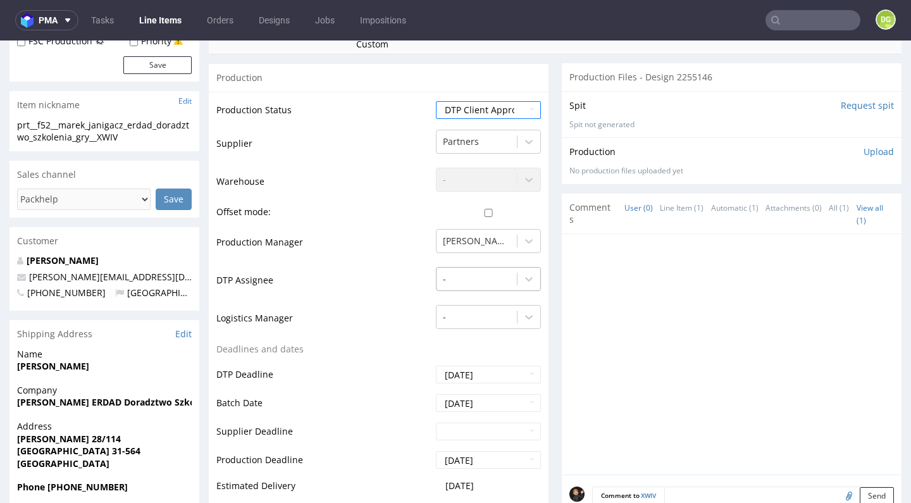
click at [437, 269] on div "-" at bounding box center [477, 279] width 80 height 20
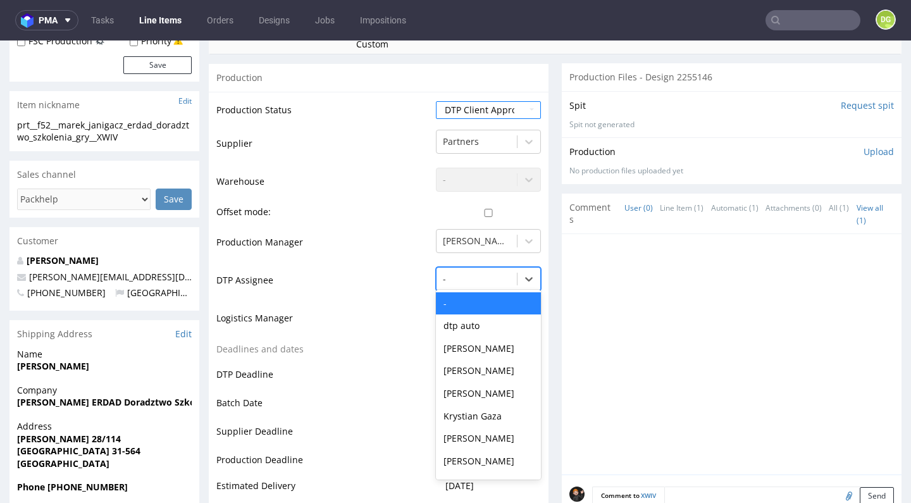
click at [453, 271] on div at bounding box center [477, 278] width 68 height 15
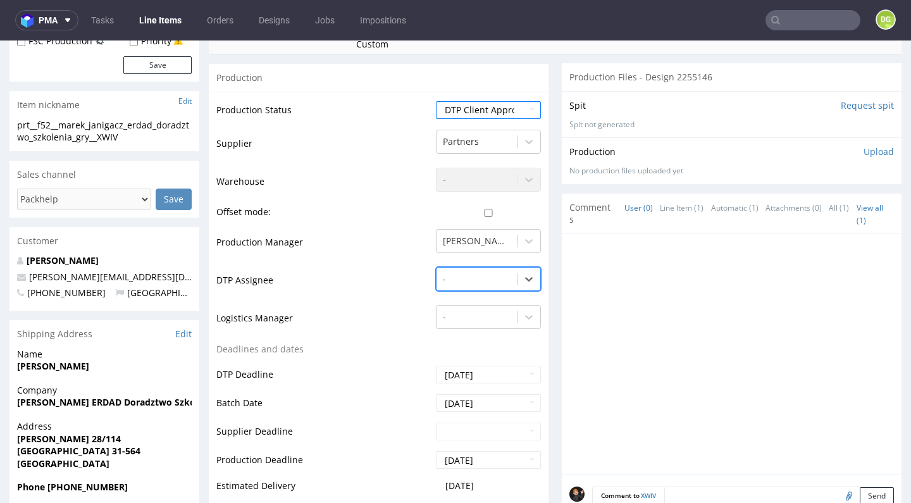
click at [456, 271] on div at bounding box center [477, 278] width 68 height 15
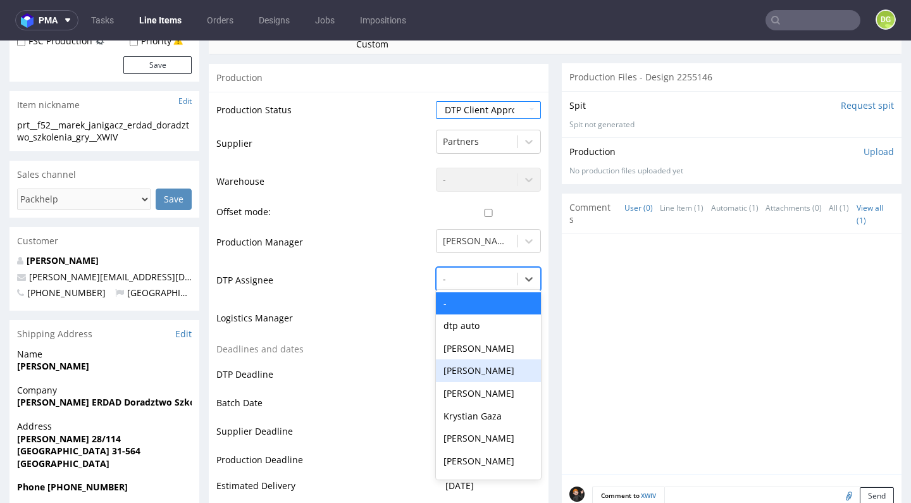
scroll to position [29, 0]
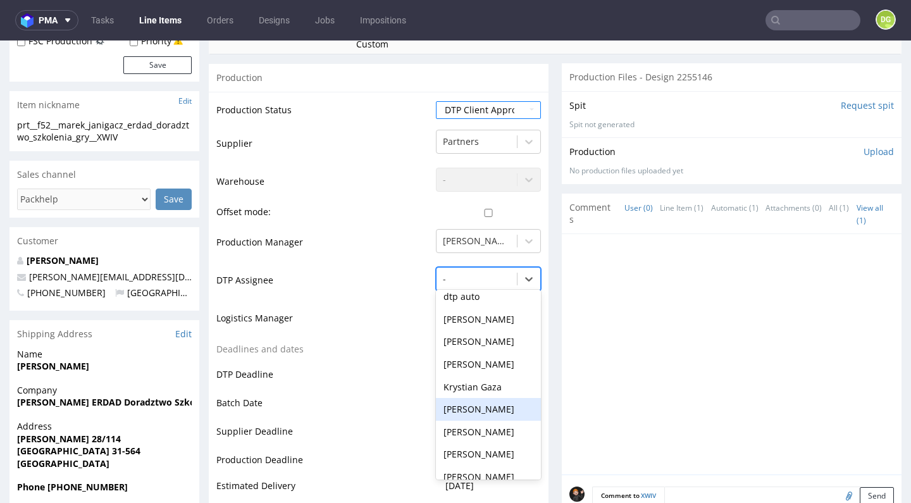
click at [480, 398] on div "[PERSON_NAME]" at bounding box center [488, 409] width 105 height 23
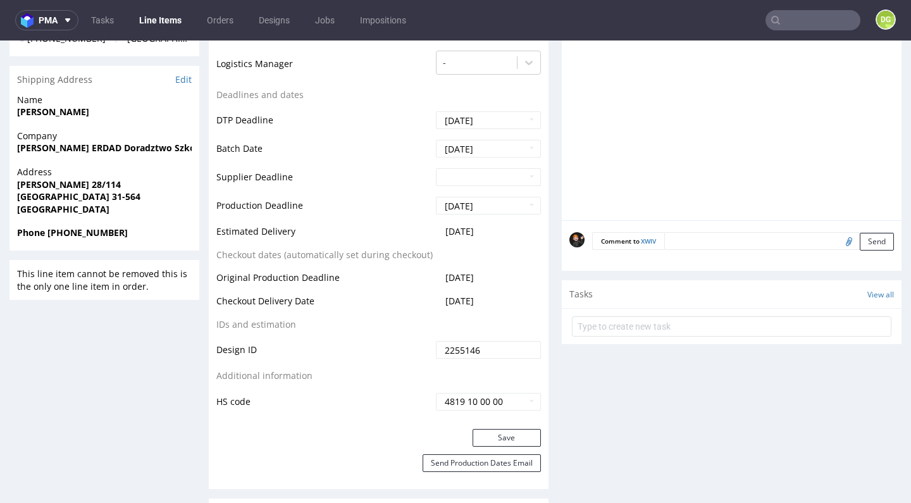
scroll to position [524, 0]
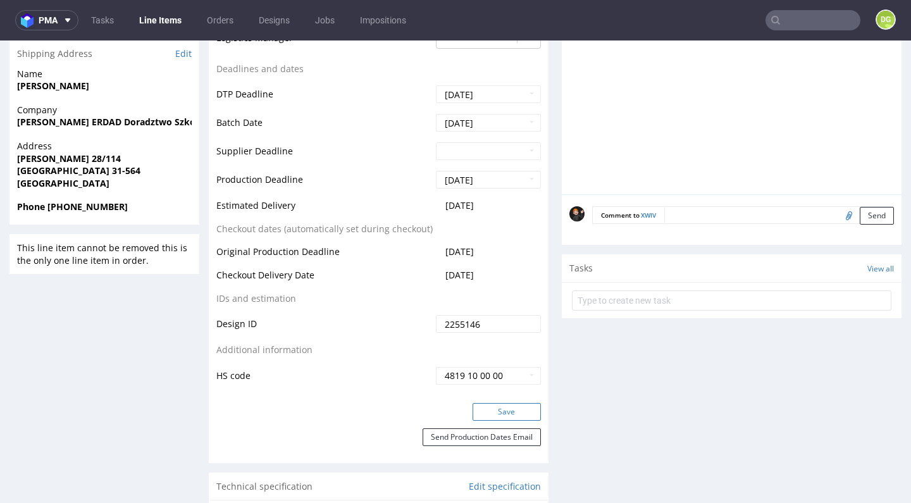
click at [500, 403] on button "Save" at bounding box center [507, 412] width 68 height 18
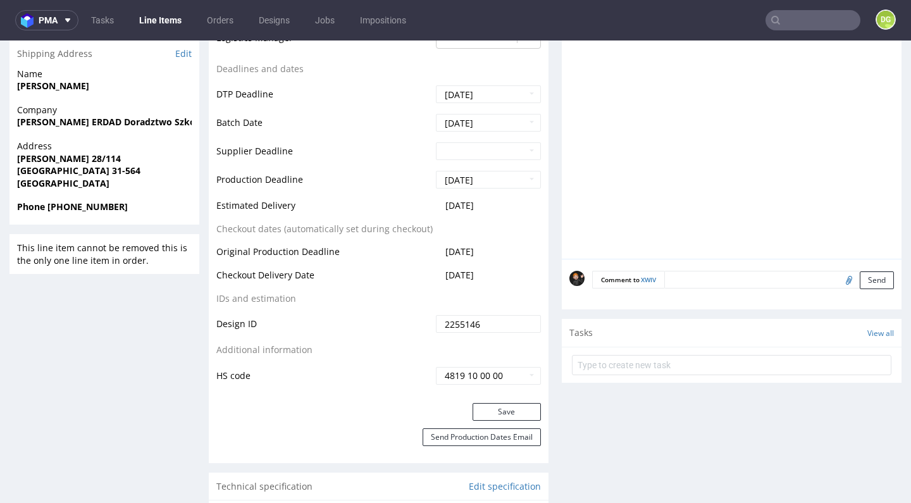
scroll to position [0, 0]
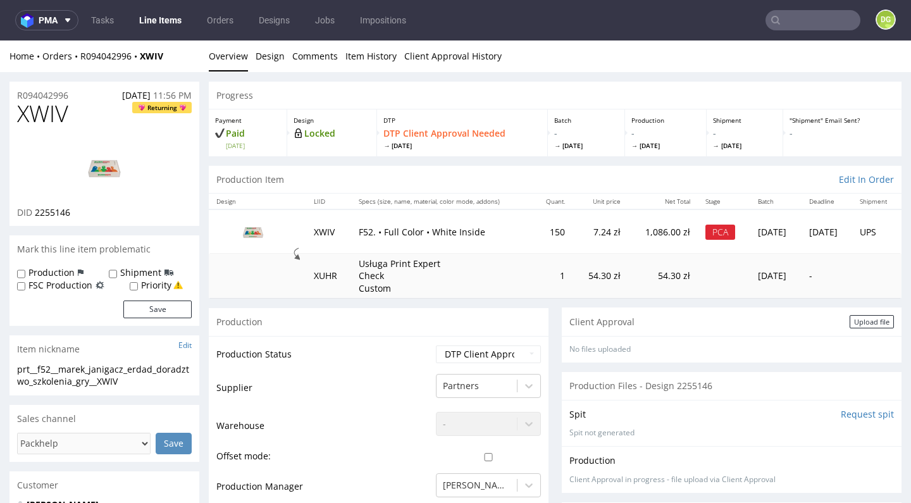
click at [790, 309] on div "Client Approval Upload file" at bounding box center [732, 321] width 340 height 28
click at [850, 324] on div "Upload file" at bounding box center [872, 321] width 44 height 13
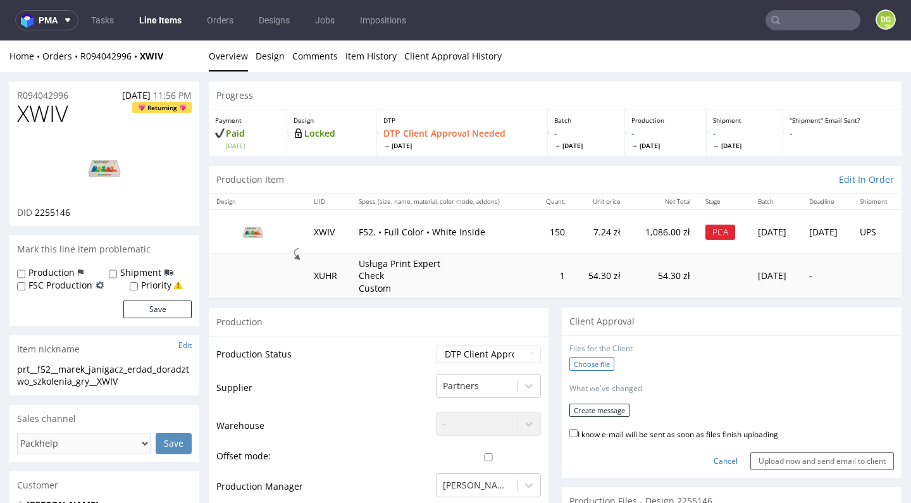
click at [569, 363] on label "Choose file" at bounding box center [591, 363] width 45 height 13
click at [0, 40] on input "Choose file" at bounding box center [0, 40] width 0 height 0
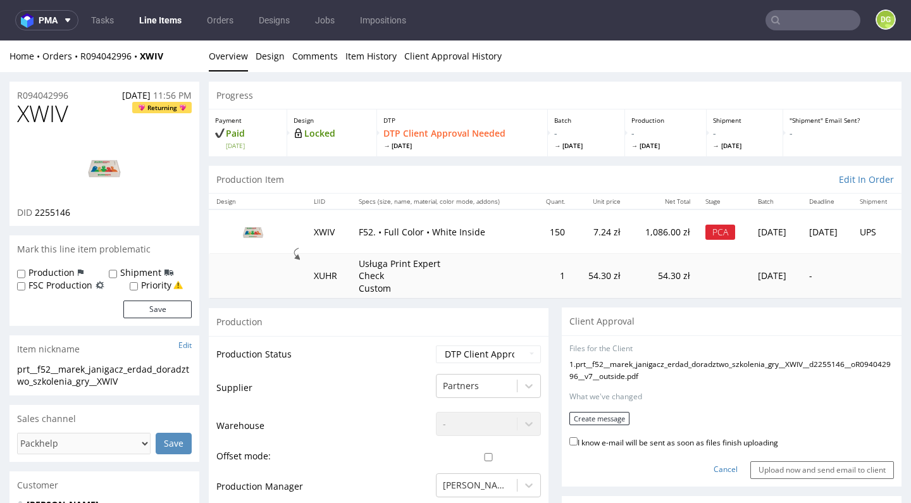
click at [646, 449] on label "I know e-mail will be sent as soon as files finish uploading" at bounding box center [673, 442] width 209 height 14
click at [578, 445] on input "I know e-mail will be sent as soon as files finish uploading" at bounding box center [573, 441] width 8 height 8
checkbox input "true"
click at [594, 425] on button "Create message" at bounding box center [599, 418] width 60 height 13
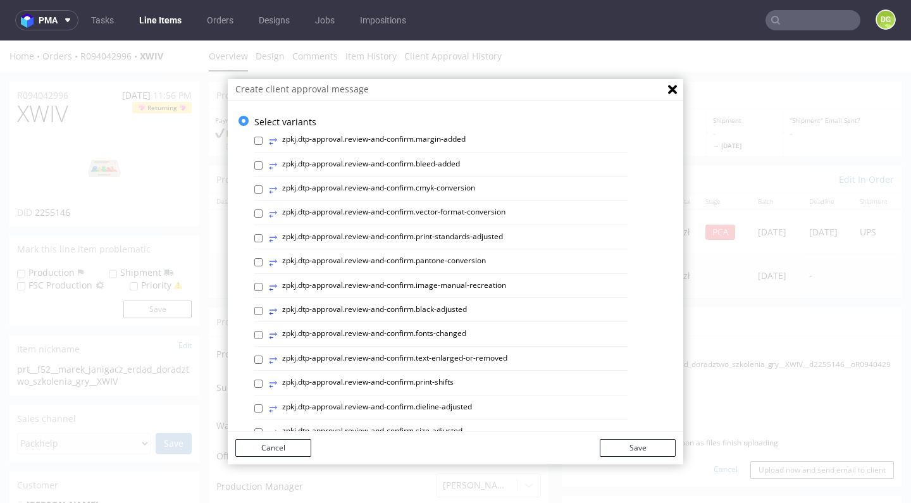
click at [480, 244] on div "⥂ zpkj.dtp-approval.review-and-confirm.print-standards-adjusted" at bounding box center [440, 241] width 373 height 18
click at [468, 233] on label "⥂ zpkj.dtp-approval.review-and-confirm.print-standards-adjusted" at bounding box center [386, 239] width 234 height 14
click at [263, 234] on input "⥂ zpkj.dtp-approval.review-and-confirm.print-standards-adjusted" at bounding box center [258, 238] width 8 height 8
checkbox input "true"
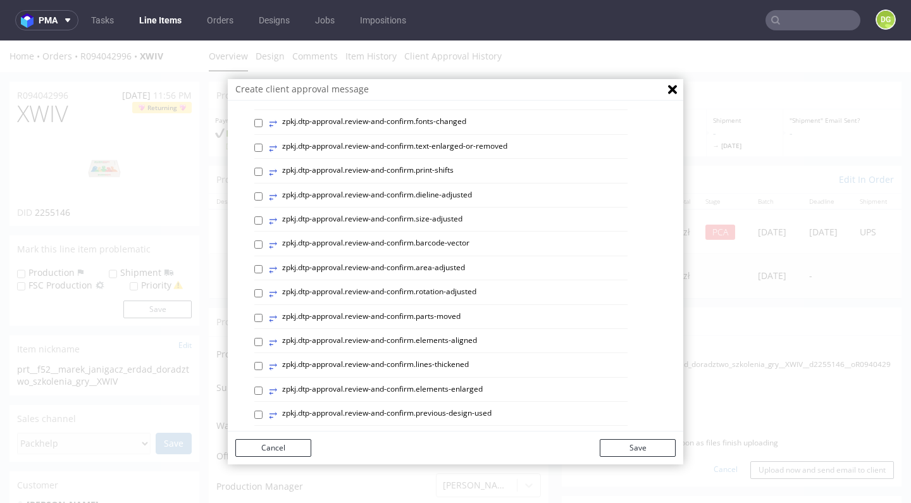
scroll to position [235, 0]
click at [418, 187] on div "⥂ zpkj.dtp-approval.review-and-confirm.margin-added ⥂ zpkj.dtp-approval.review-…" at bounding box center [464, 309] width 421 height 832
click at [383, 192] on label "⥂ zpkj.dtp-approval.review-and-confirm.size-adjusted" at bounding box center [366, 198] width 194 height 14
click at [263, 194] on input "⥂ zpkj.dtp-approval.review-and-confirm.size-adjusted" at bounding box center [258, 198] width 8 height 8
checkbox input "true"
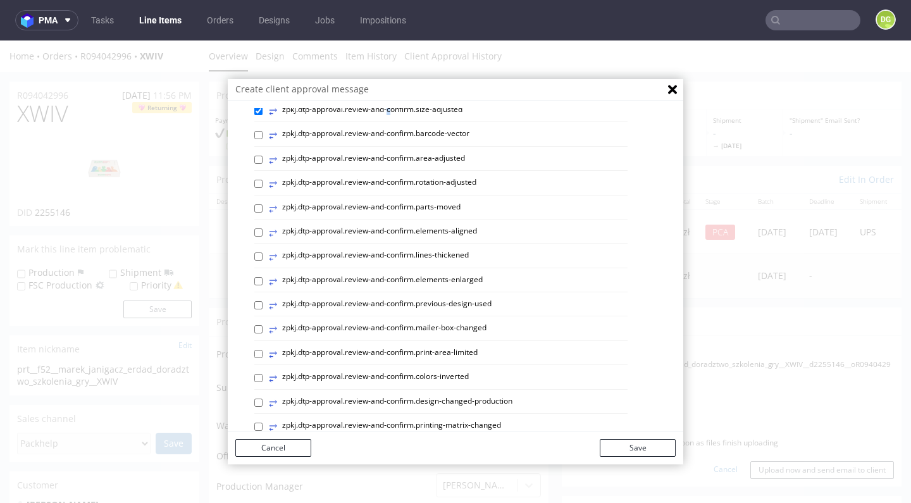
scroll to position [301, 0]
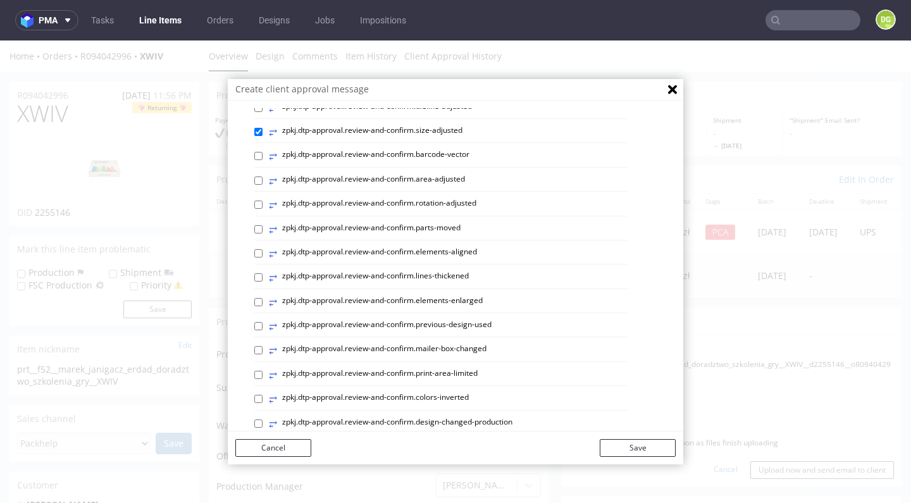
click at [432, 247] on label "⥂ zpkj.dtp-approval.review-and-confirm.elements-aligned" at bounding box center [373, 254] width 208 height 14
click at [263, 249] on input "⥂ zpkj.dtp-approval.review-and-confirm.elements-aligned" at bounding box center [258, 253] width 8 height 8
checkbox input "true"
click at [621, 452] on button "Save" at bounding box center [638, 448] width 76 height 18
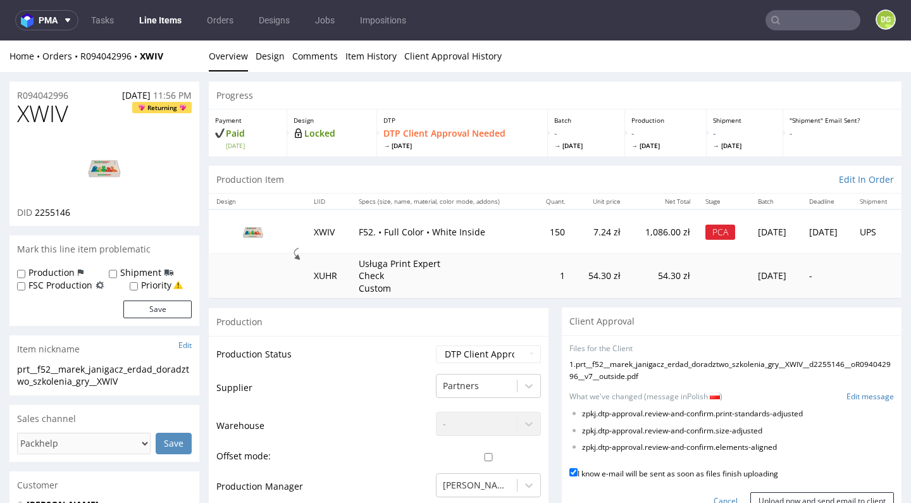
scroll to position [45, 0]
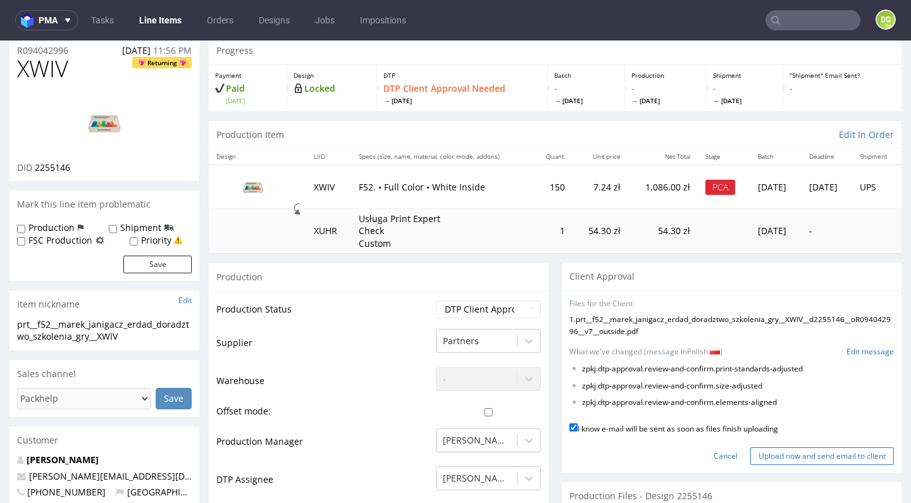
click at [780, 454] on input "Upload now and send email to client" at bounding box center [822, 456] width 144 height 18
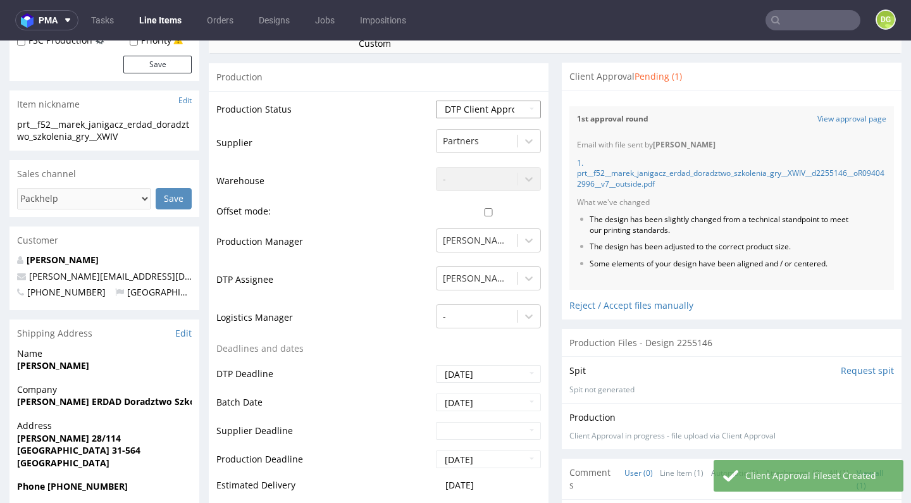
scroll to position [0, 0]
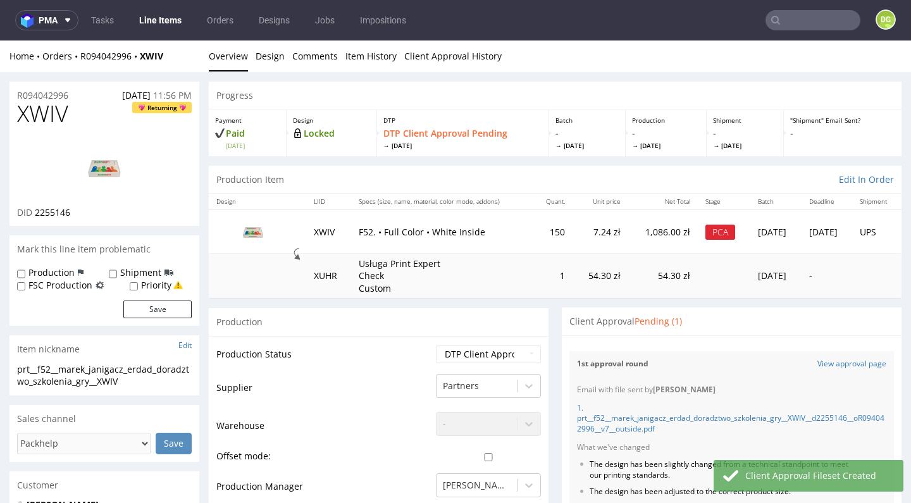
click at [161, 13] on link "Line Items" at bounding box center [161, 20] width 58 height 20
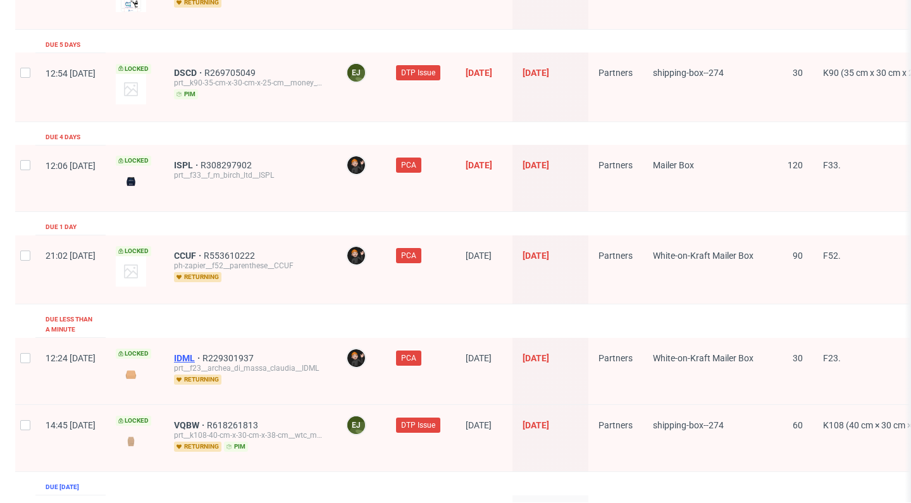
scroll to position [1914, 0]
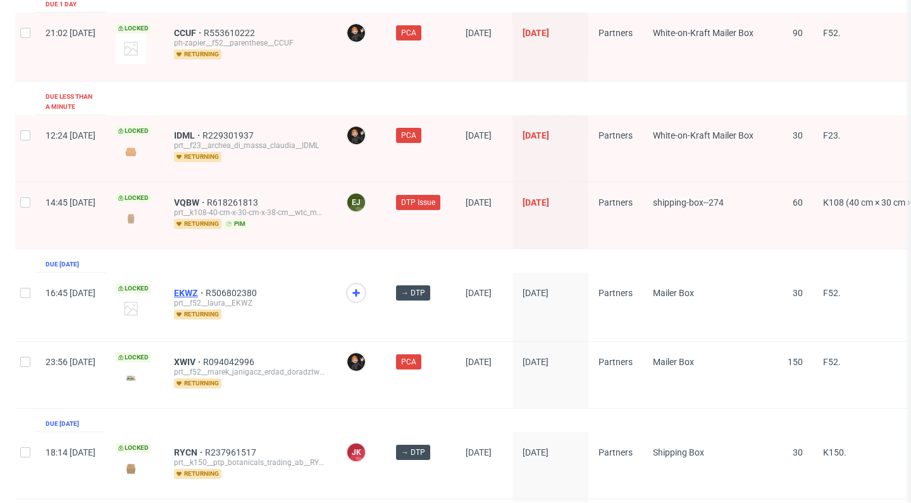
click at [206, 288] on span "EKWZ" at bounding box center [190, 293] width 32 height 10
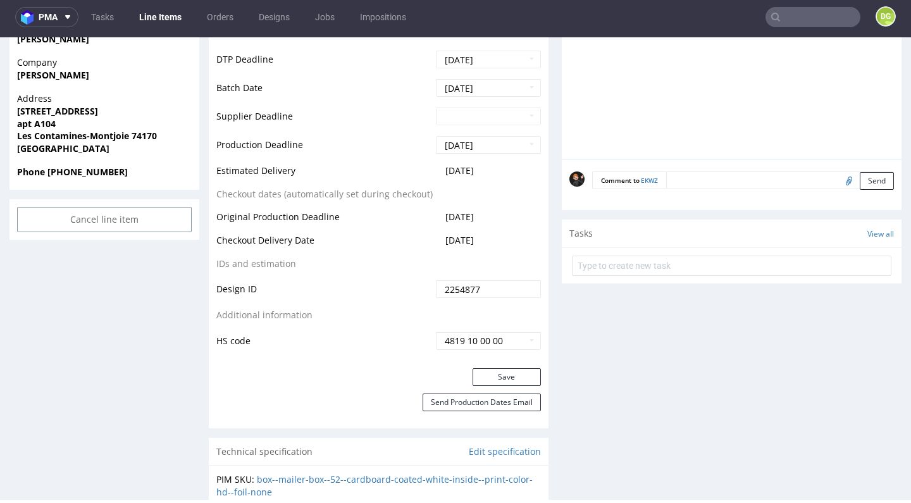
scroll to position [692, 0]
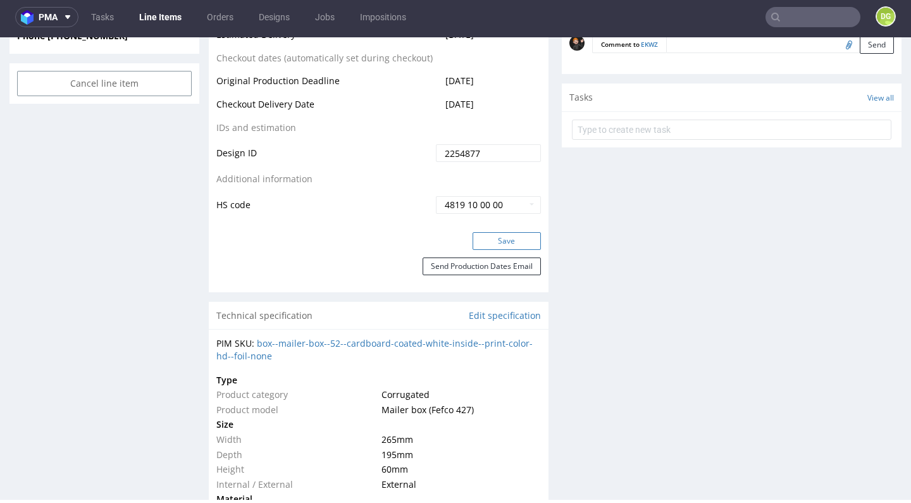
click at [491, 250] on button "Save" at bounding box center [507, 241] width 68 height 18
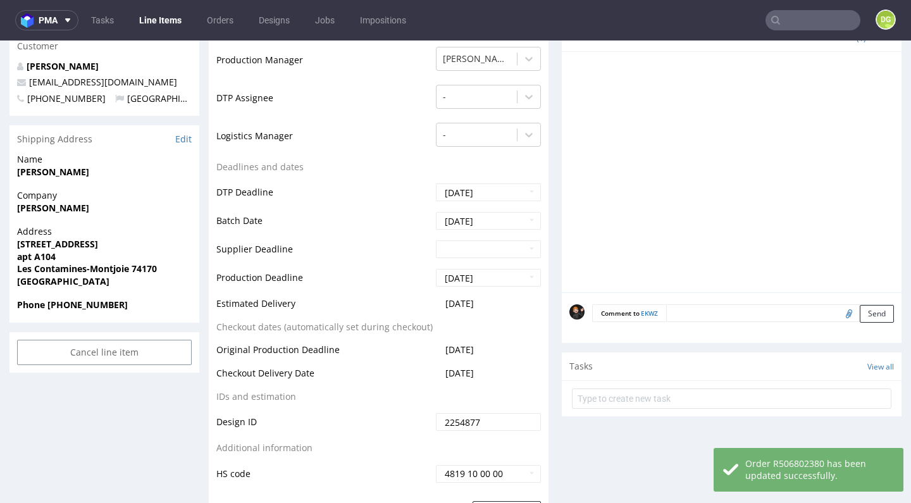
scroll to position [0, 0]
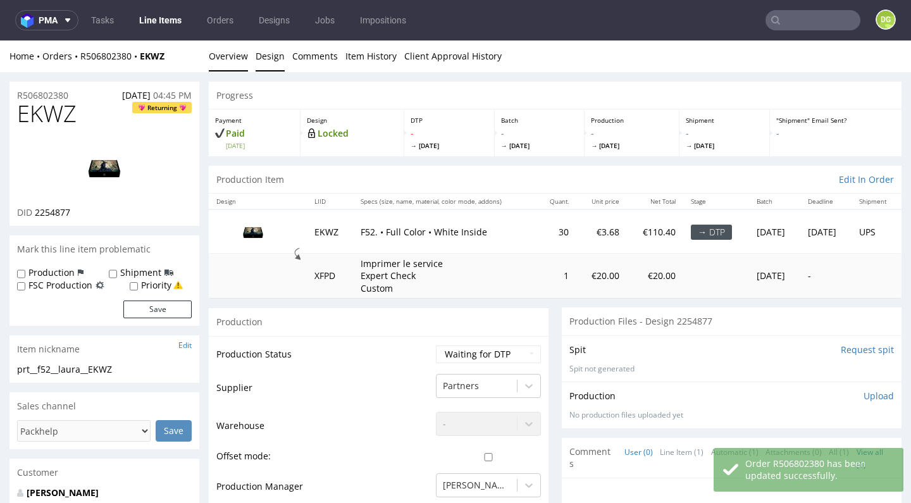
click at [276, 60] on link "Design" at bounding box center [270, 55] width 29 height 31
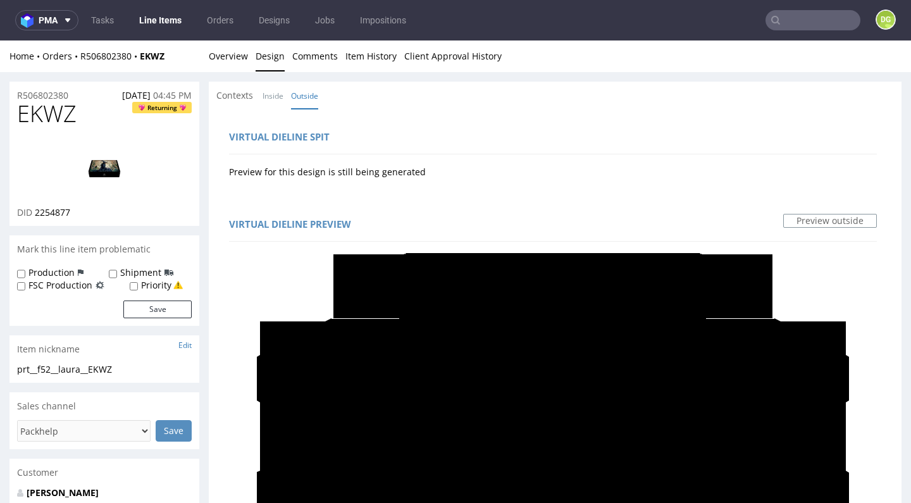
click at [220, 66] on link "Overview" at bounding box center [228, 55] width 39 height 31
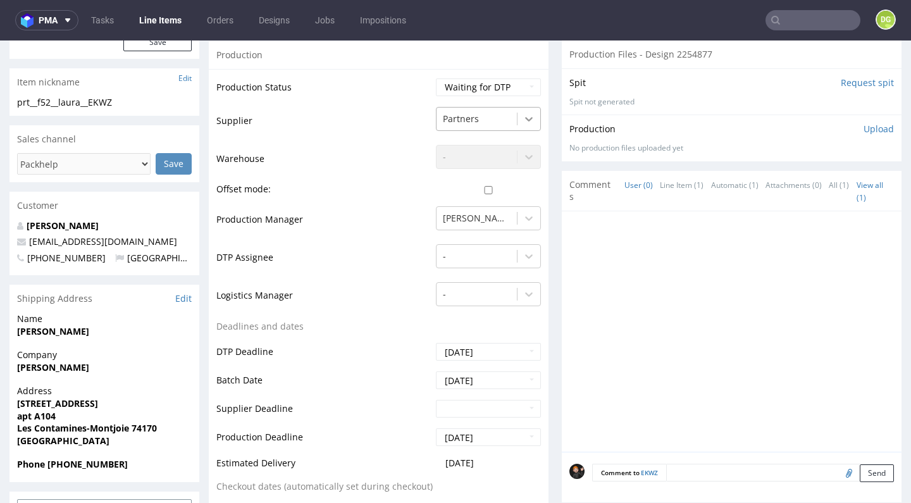
scroll to position [157, 0]
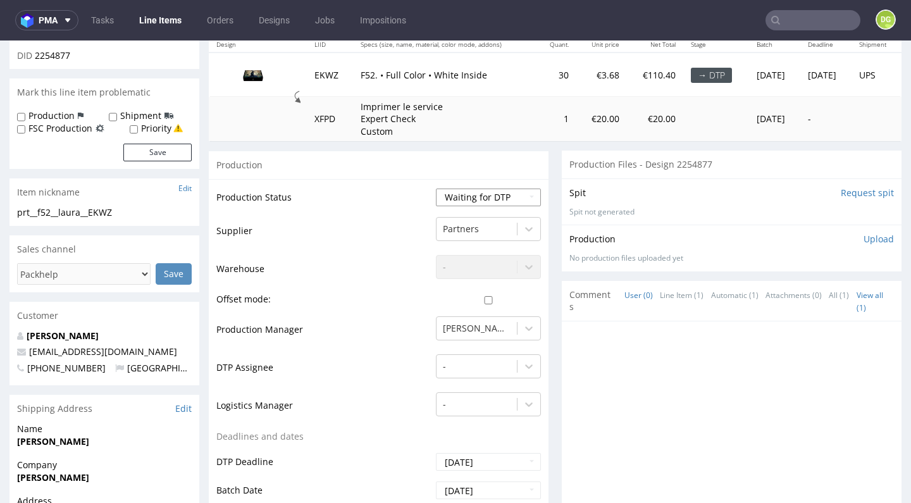
select select "dtp_in_process"
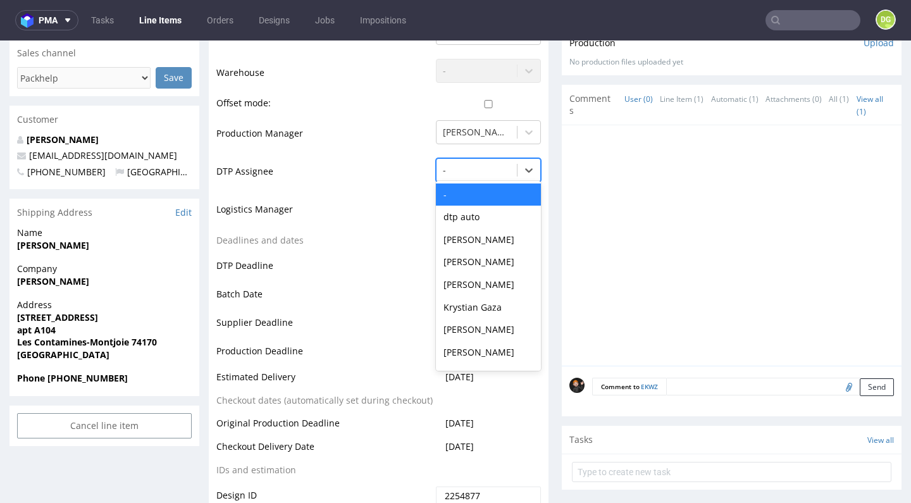
click at [503, 171] on div "-" at bounding box center [477, 170] width 80 height 20
click at [471, 323] on div "[PERSON_NAME]" at bounding box center [488, 329] width 105 height 23
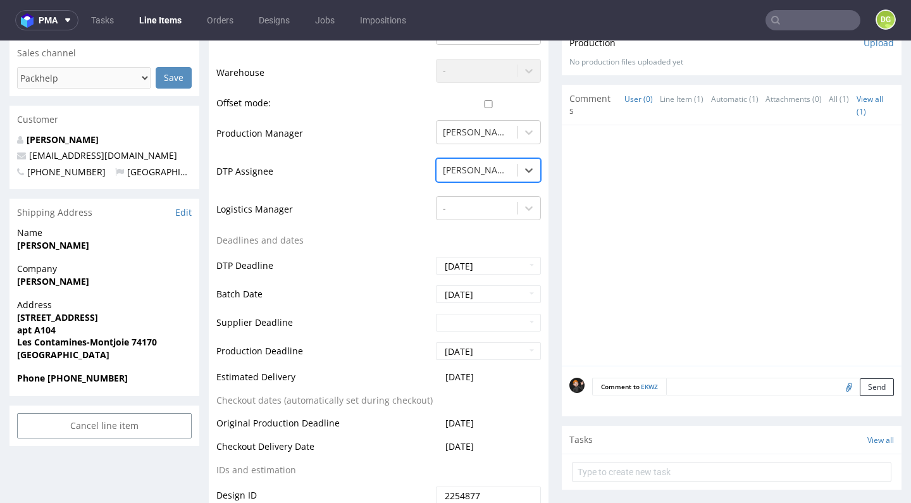
scroll to position [588, 0]
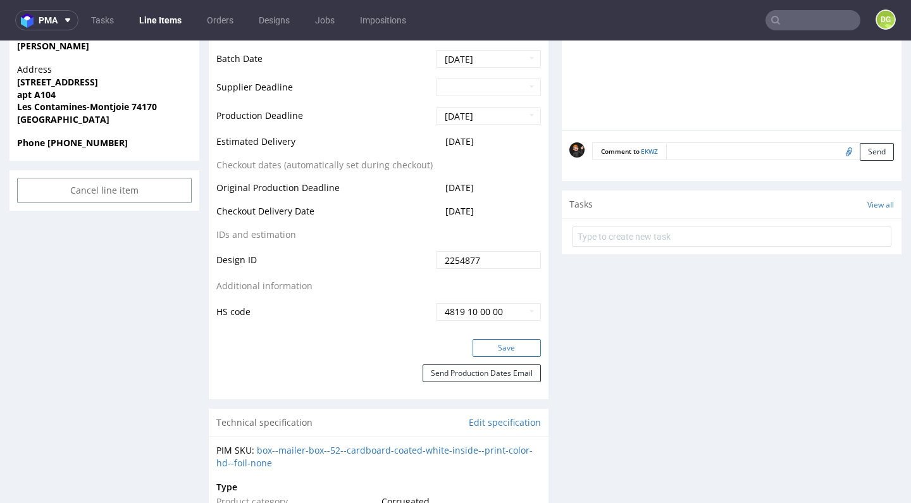
click at [488, 347] on button "Save" at bounding box center [507, 348] width 68 height 18
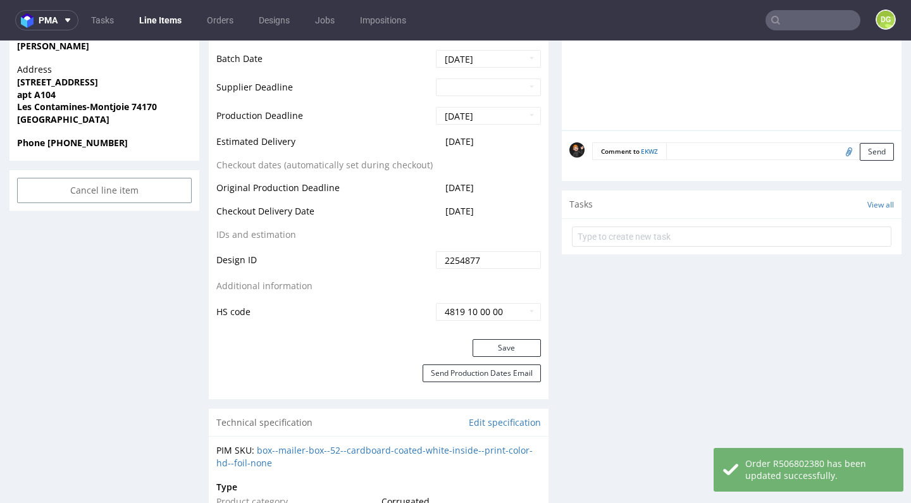
scroll to position [31, 0]
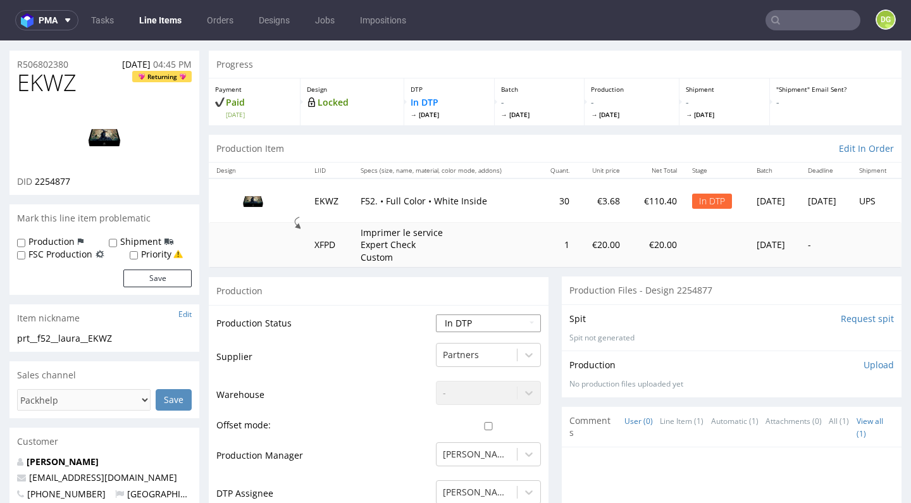
select select "dtp_ca_needed"
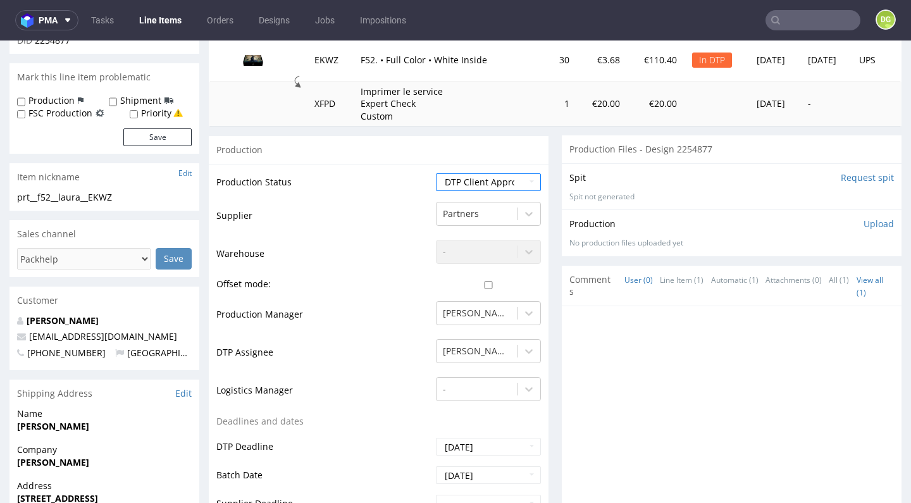
scroll to position [478, 0]
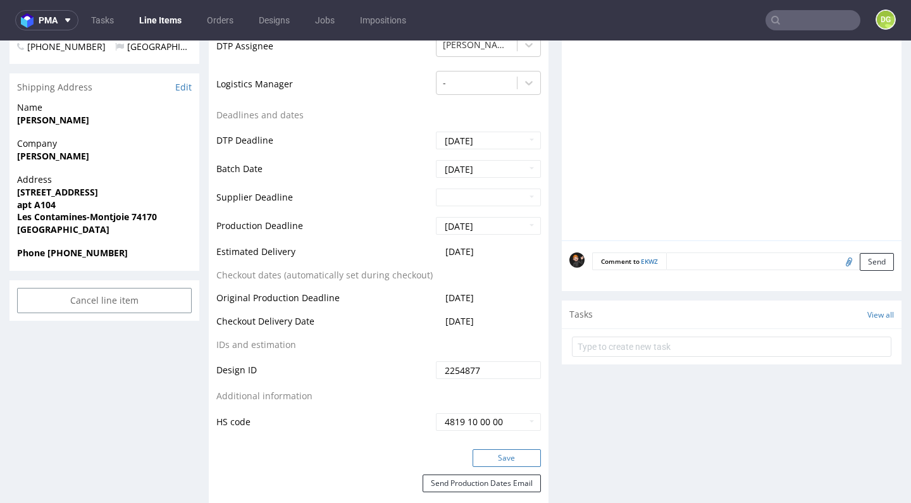
click at [527, 452] on button "Save" at bounding box center [507, 458] width 68 height 18
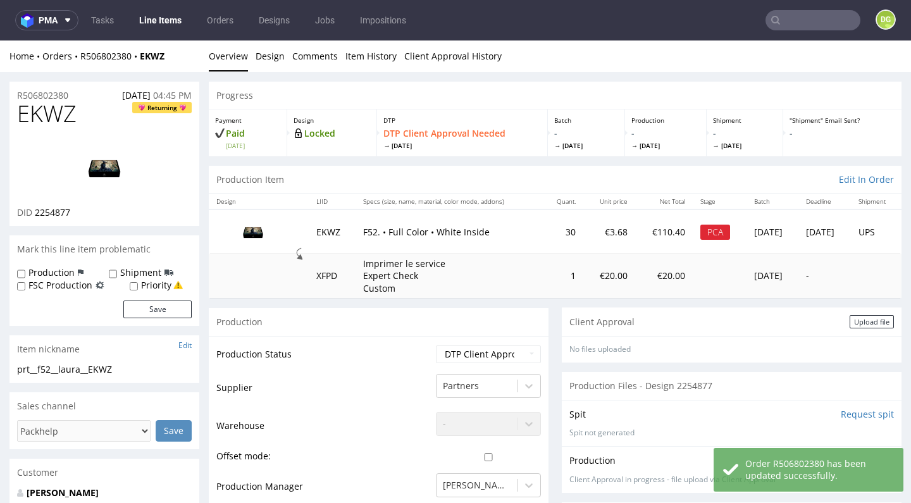
click at [46, 120] on span "EKWZ" at bounding box center [46, 113] width 59 height 25
copy span "EKWZ"
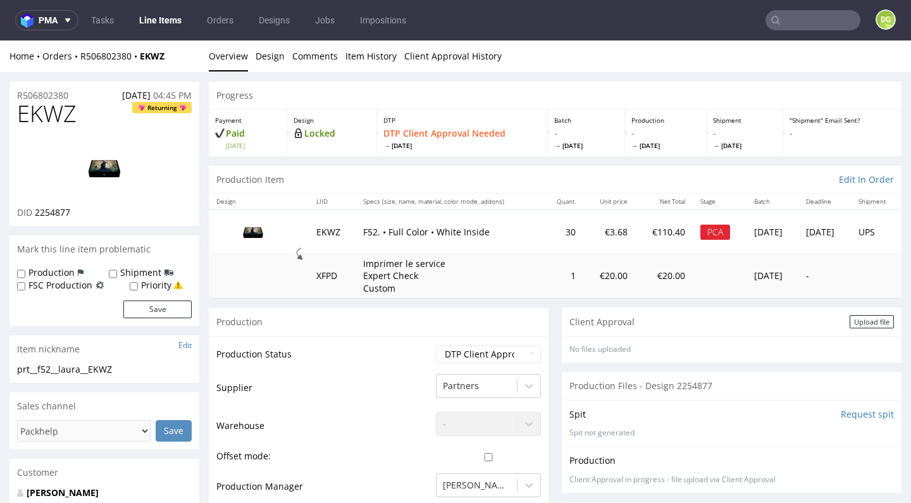
click at [338, 349] on td "Production Status" at bounding box center [324, 358] width 216 height 28
click at [265, 42] on link "Design" at bounding box center [270, 55] width 29 height 31
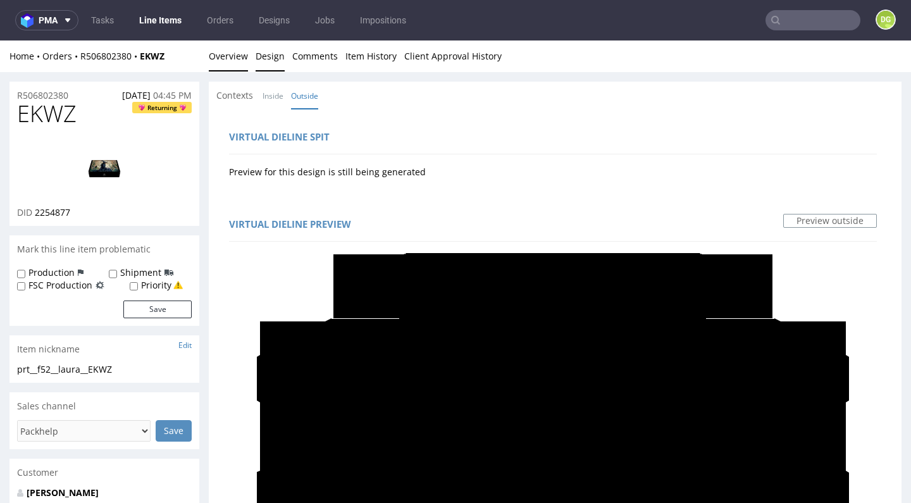
click at [221, 58] on link "Overview" at bounding box center [228, 55] width 39 height 31
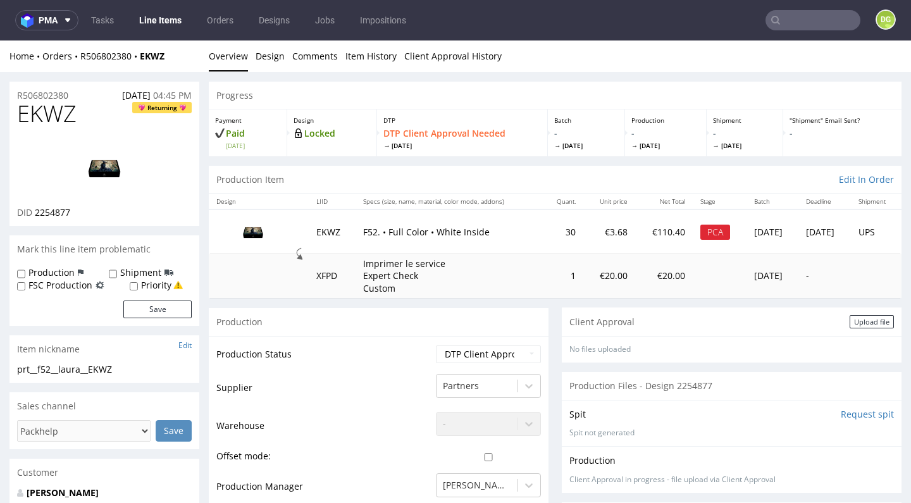
click at [110, 163] on img at bounding box center [104, 167] width 101 height 57
click at [853, 315] on div "Upload file" at bounding box center [872, 321] width 44 height 13
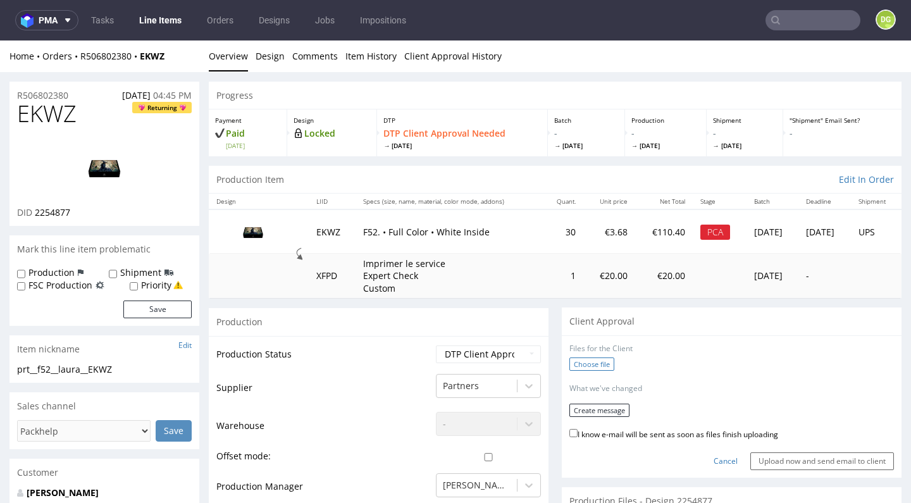
click at [595, 363] on label "Choose file" at bounding box center [591, 363] width 45 height 13
click at [0, 40] on input "Choose file" at bounding box center [0, 40] width 0 height 0
click at [698, 422] on label "I know e-mail will be sent as soon as files finish uploading" at bounding box center [673, 429] width 209 height 14
click at [578, 425] on input "I know e-mail will be sent as soon as files finish uploading" at bounding box center [573, 429] width 8 height 8
checkbox input "true"
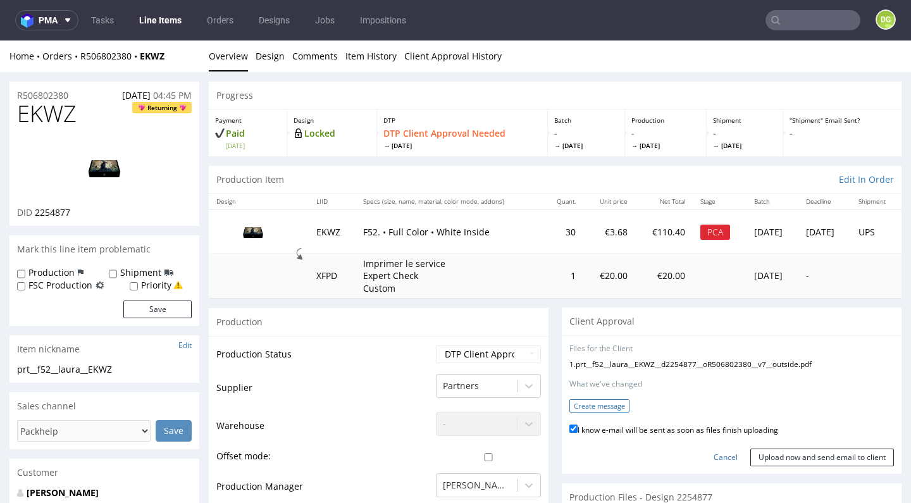
click at [609, 399] on button "Create message" at bounding box center [599, 405] width 60 height 13
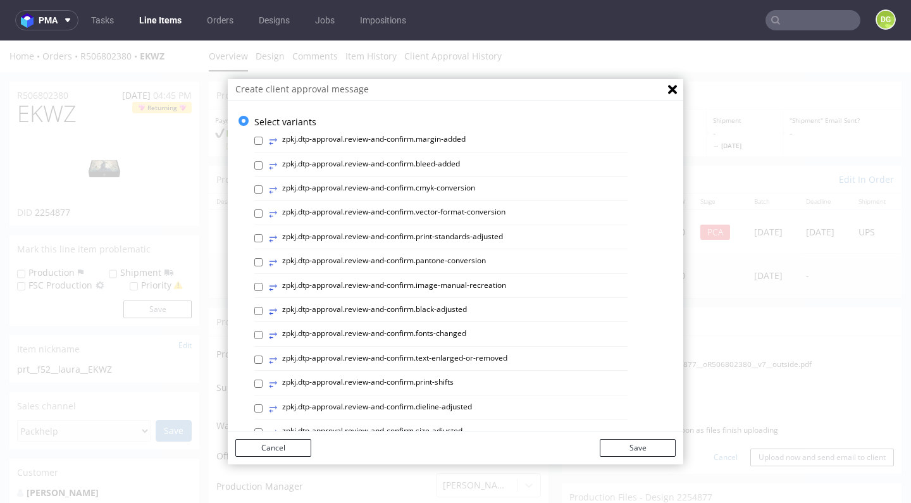
click at [479, 234] on label "⥂ zpkj.dtp-approval.review-and-confirm.print-standards-adjusted" at bounding box center [386, 239] width 234 height 14
click at [263, 234] on input "⥂ zpkj.dtp-approval.review-and-confirm.print-standards-adjusted" at bounding box center [258, 238] width 8 height 8
click at [418, 238] on label "⥂ zpkj.dtp-approval.review-and-confirm.print-standards-adjusted" at bounding box center [386, 239] width 234 height 14
click at [263, 238] on input "⥂ zpkj.dtp-approval.review-and-confirm.print-standards-adjusted" at bounding box center [258, 238] width 8 height 8
click at [426, 236] on label "⥂ zpkj.dtp-approval.review-and-confirm.print-standards-adjusted" at bounding box center [386, 239] width 234 height 14
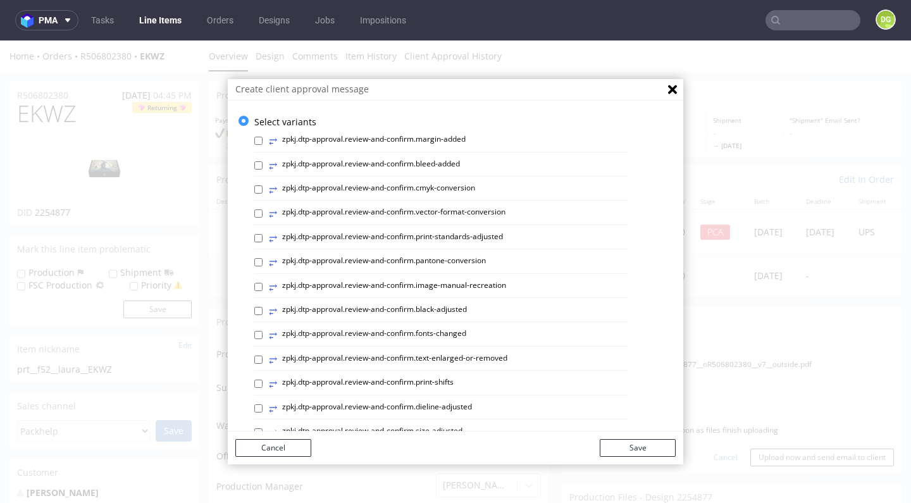
click at [263, 236] on input "⥂ zpkj.dtp-approval.review-and-confirm.print-standards-adjusted" at bounding box center [258, 238] width 8 height 8
checkbox input "true"
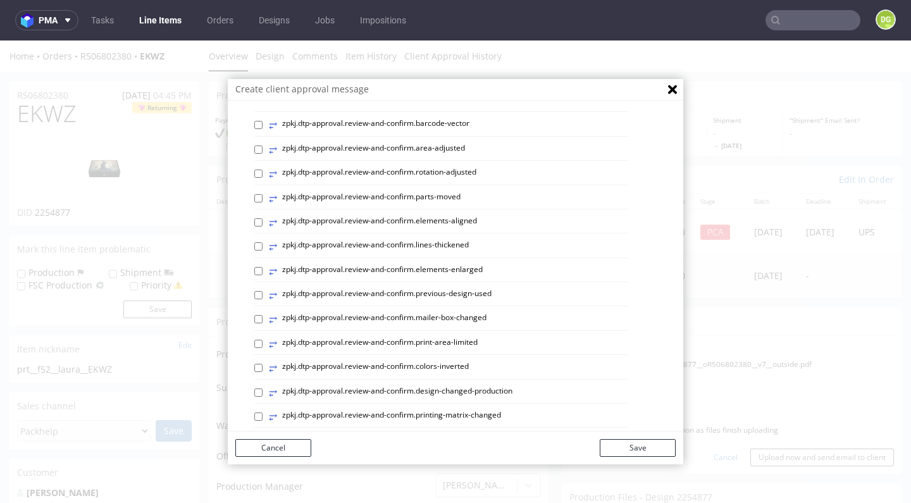
scroll to position [249, 0]
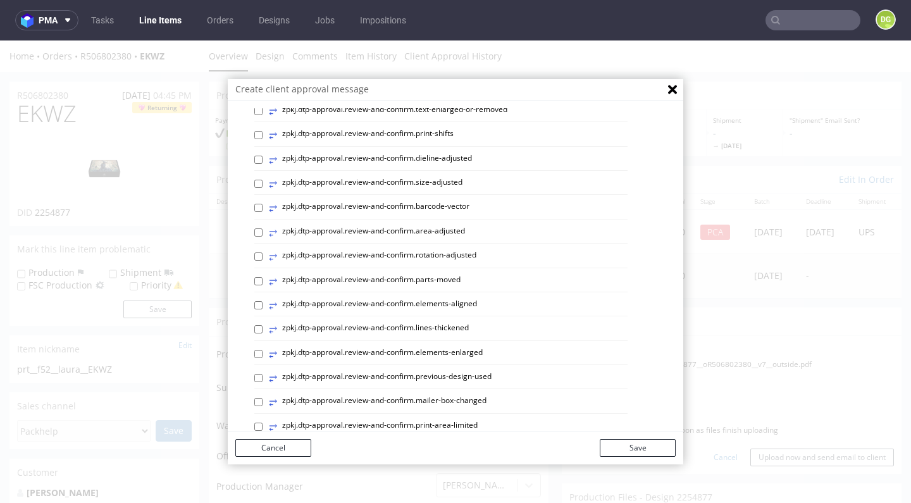
click at [455, 299] on label "⥂ zpkj.dtp-approval.review-and-confirm.elements-aligned" at bounding box center [373, 306] width 208 height 14
click at [263, 301] on input "⥂ zpkj.dtp-approval.review-and-confirm.elements-aligned" at bounding box center [258, 305] width 8 height 8
checkbox input "true"
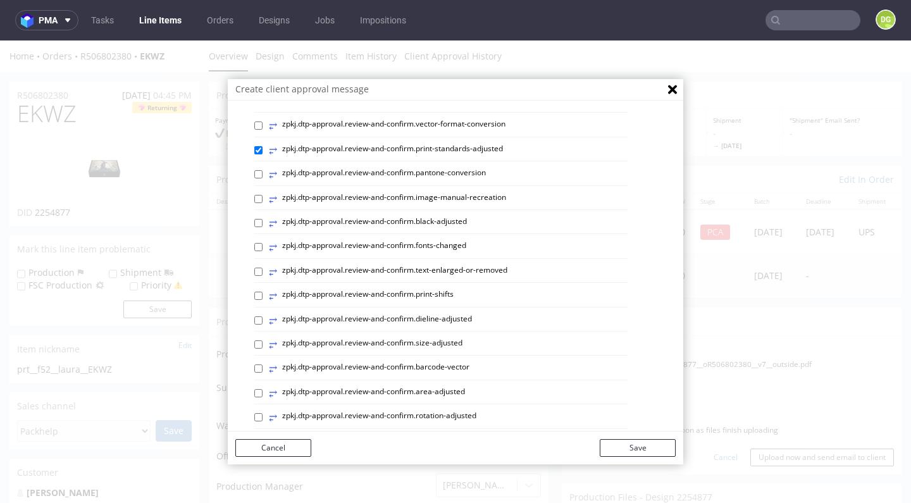
scroll to position [0, 0]
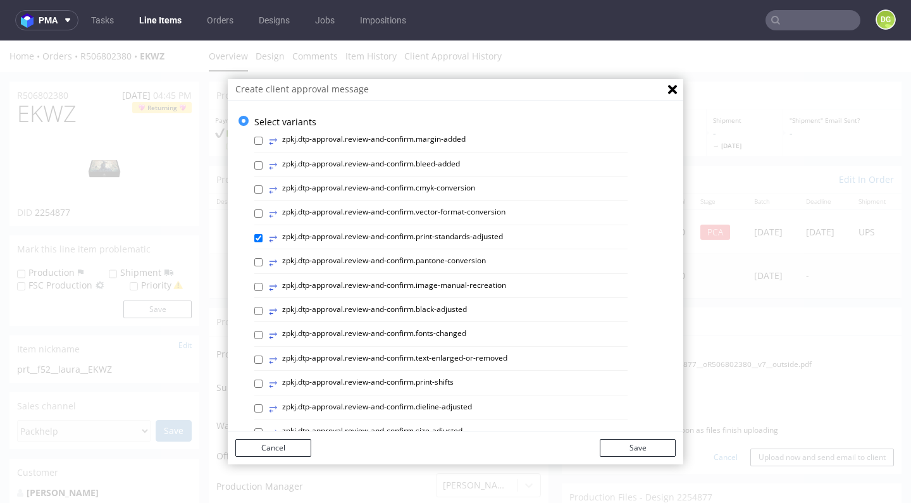
click at [408, 159] on label "⥂ zpkj.dtp-approval.review-and-confirm.bleed-added" at bounding box center [364, 166] width 191 height 14
click at [263, 161] on input "⥂ zpkj.dtp-approval.review-and-confirm.bleed-added" at bounding box center [258, 165] width 8 height 8
checkbox input "true"
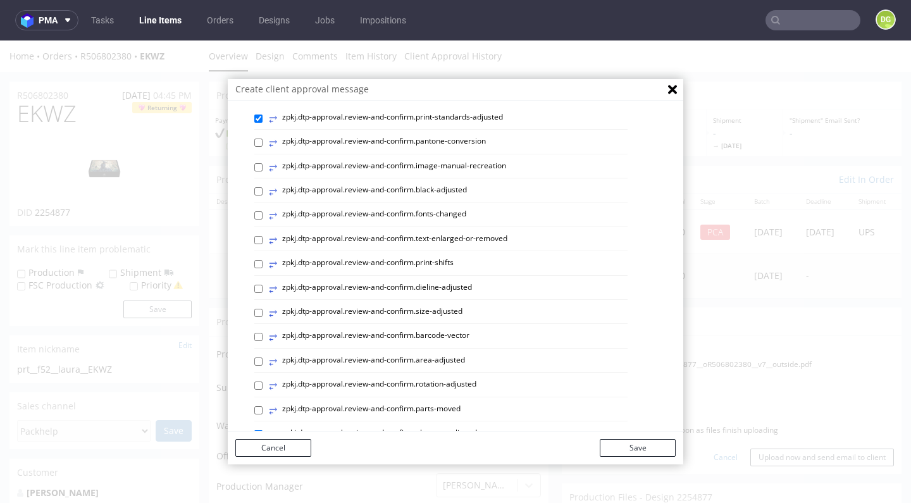
scroll to position [156, 0]
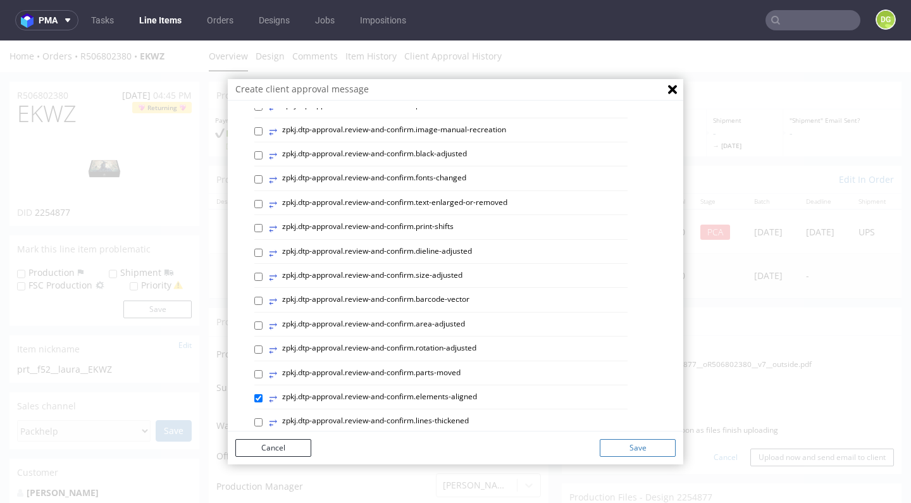
click at [633, 444] on button "Save" at bounding box center [638, 448] width 76 height 18
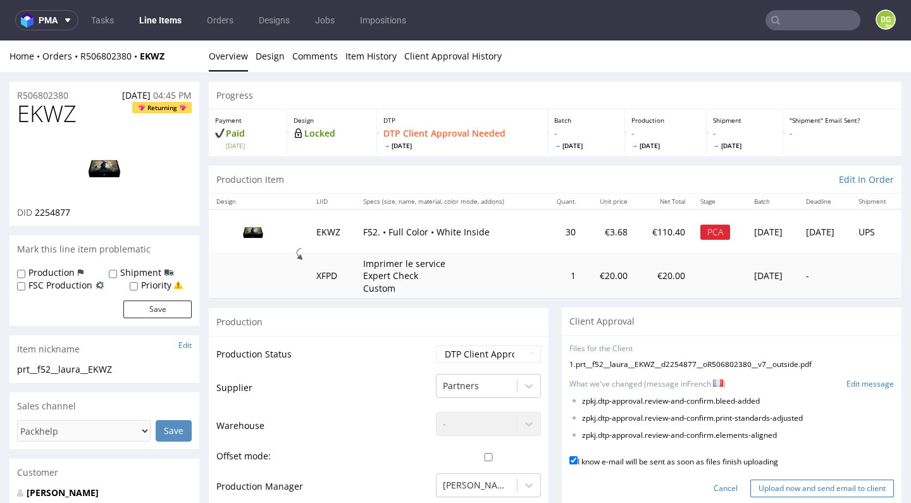
click at [770, 480] on input "Upload now and send email to client" at bounding box center [822, 489] width 144 height 18
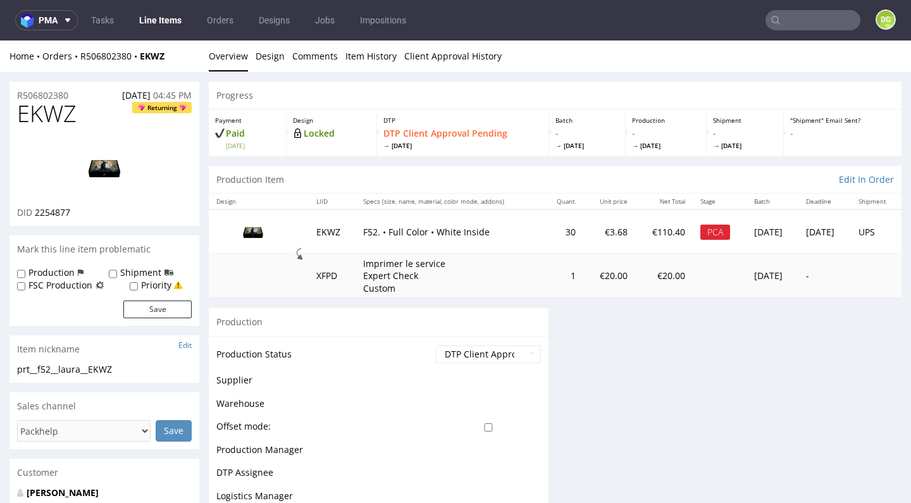
scroll to position [0, 0]
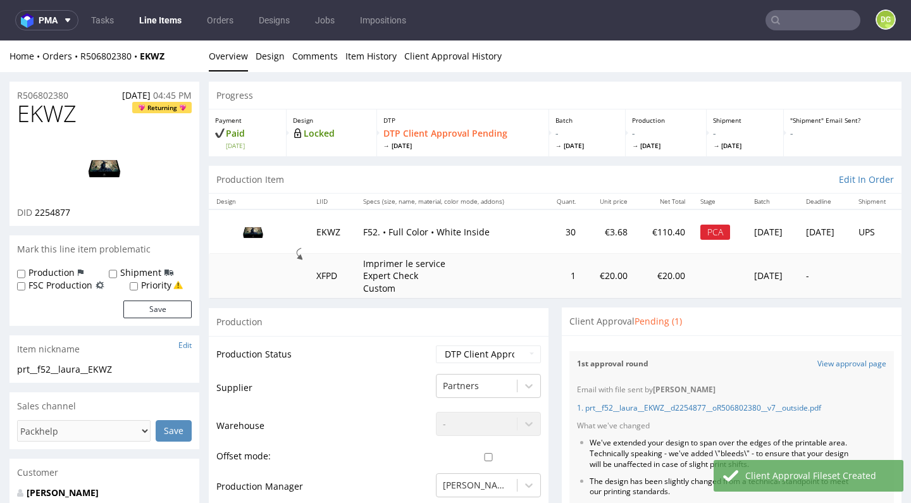
click at [157, 24] on link "Line Items" at bounding box center [161, 20] width 58 height 20
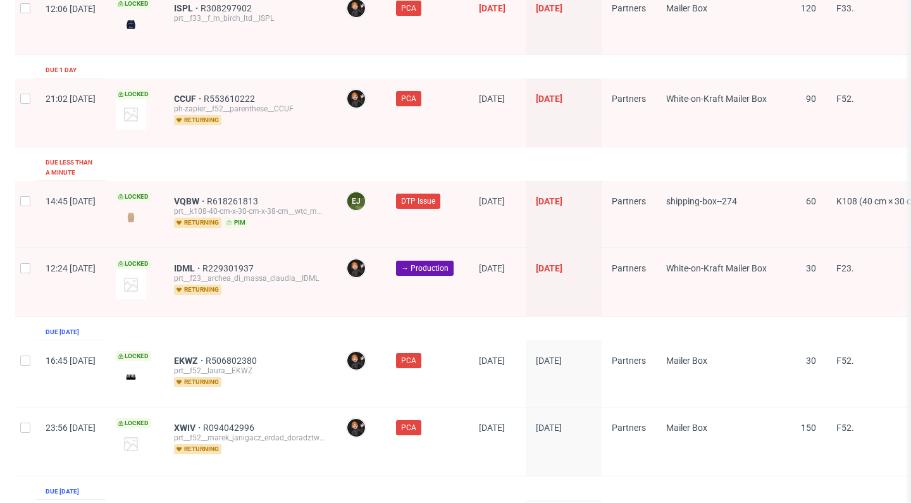
scroll to position [2102, 0]
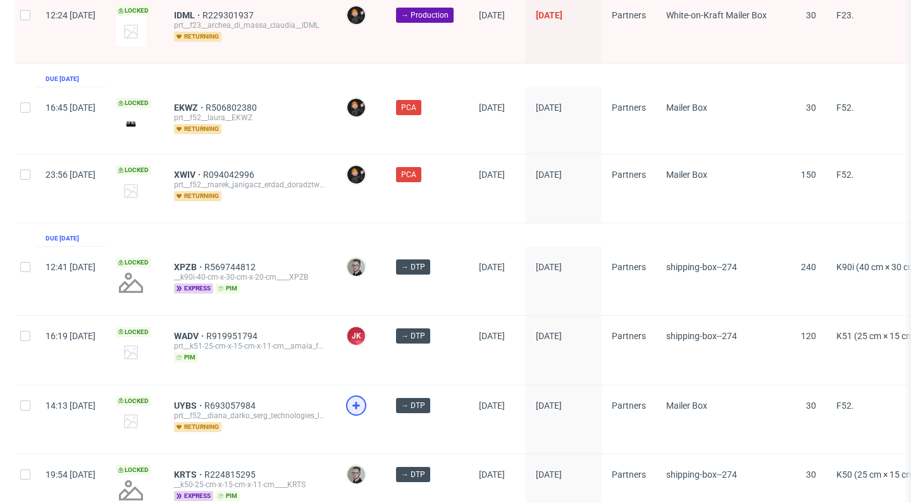
click at [364, 398] on icon at bounding box center [356, 405] width 15 height 15
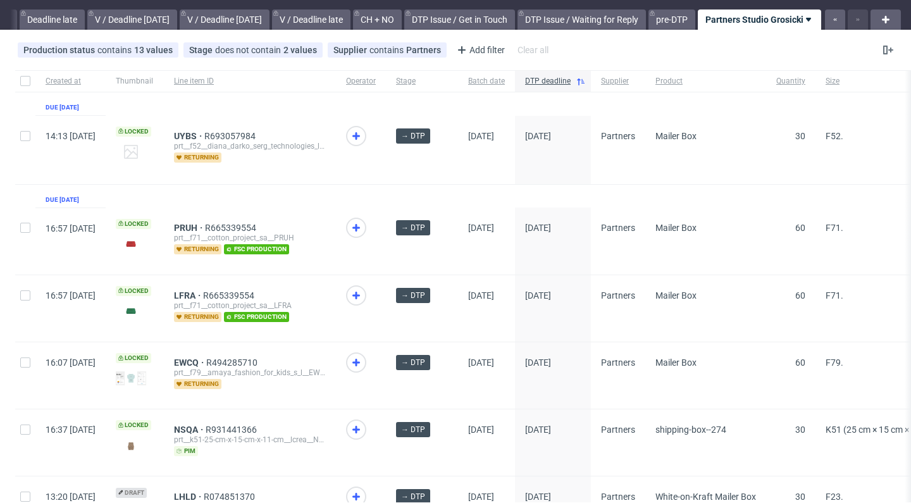
scroll to position [92, 0]
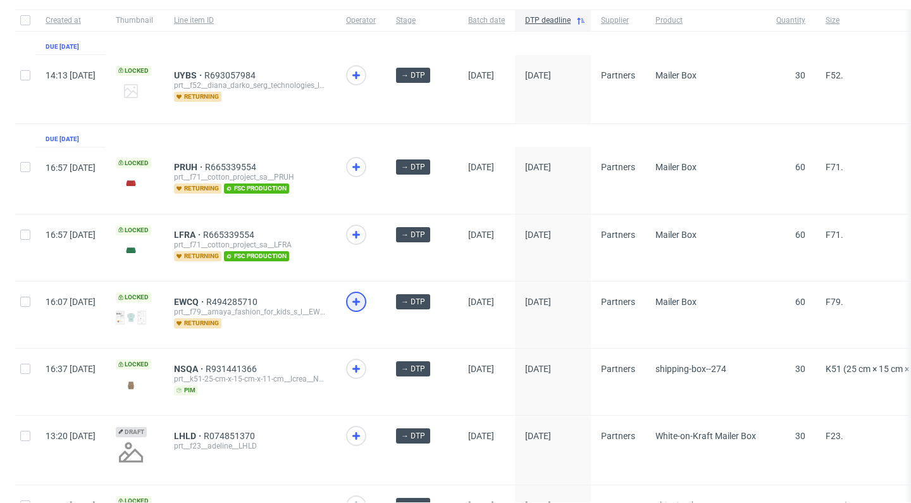
click at [360, 300] on use at bounding box center [356, 302] width 8 height 8
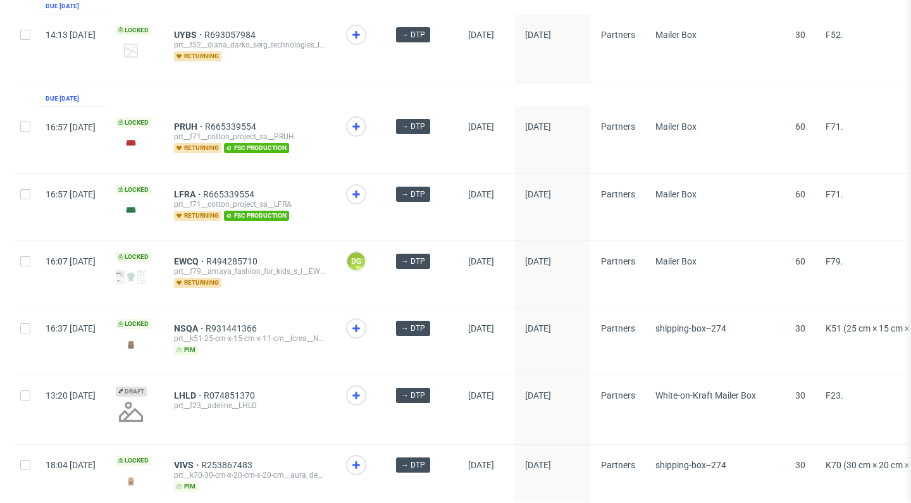
scroll to position [235, 0]
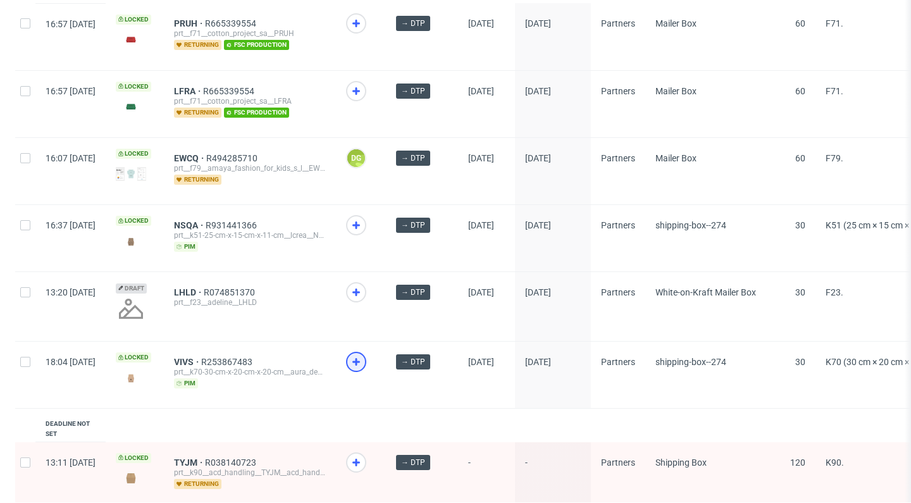
click at [364, 365] on icon at bounding box center [356, 361] width 15 height 15
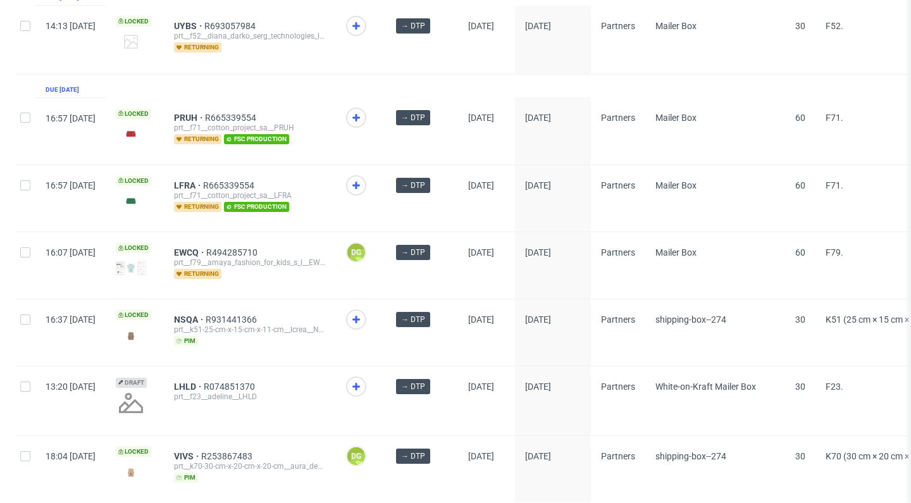
scroll to position [74, 0]
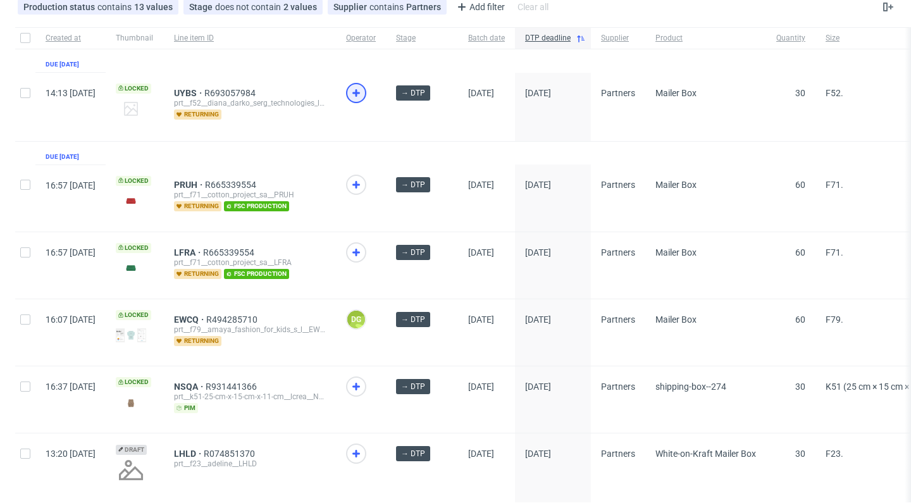
click at [364, 93] on icon at bounding box center [356, 92] width 15 height 15
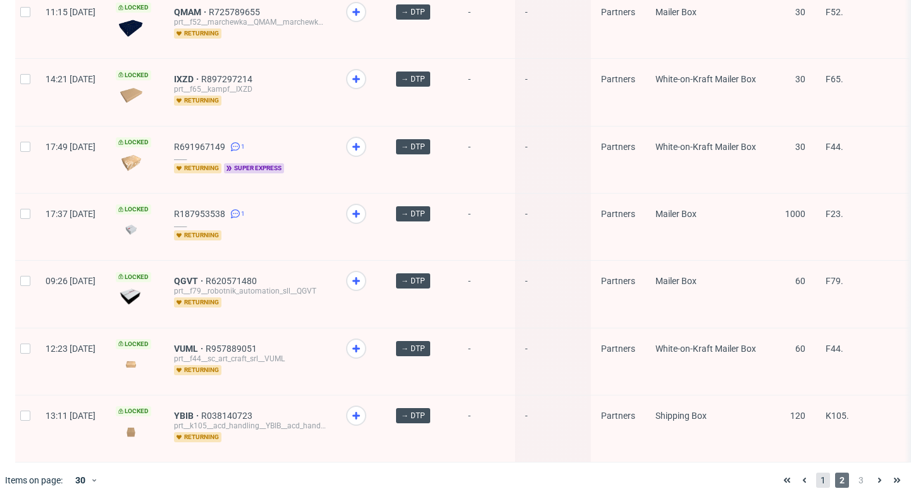
click at [816, 480] on span "1" at bounding box center [823, 480] width 14 height 15
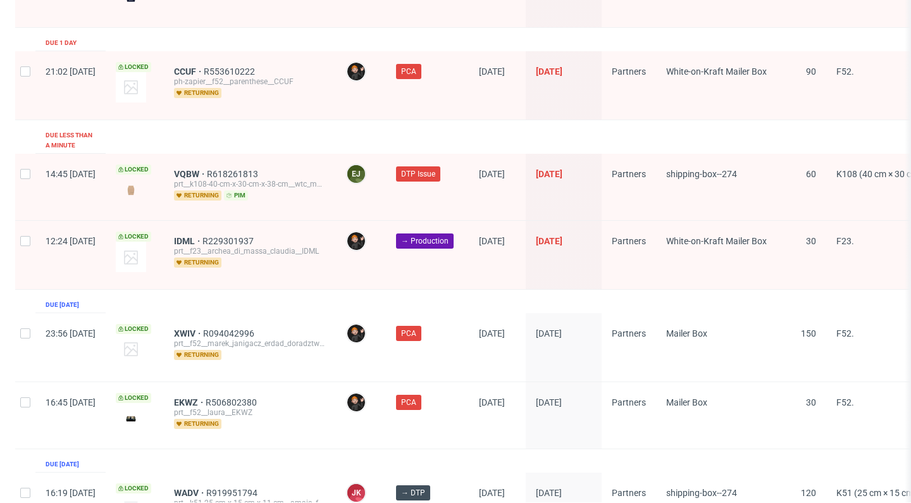
scroll to position [2100, 0]
